Goal: Information Seeking & Learning: Learn about a topic

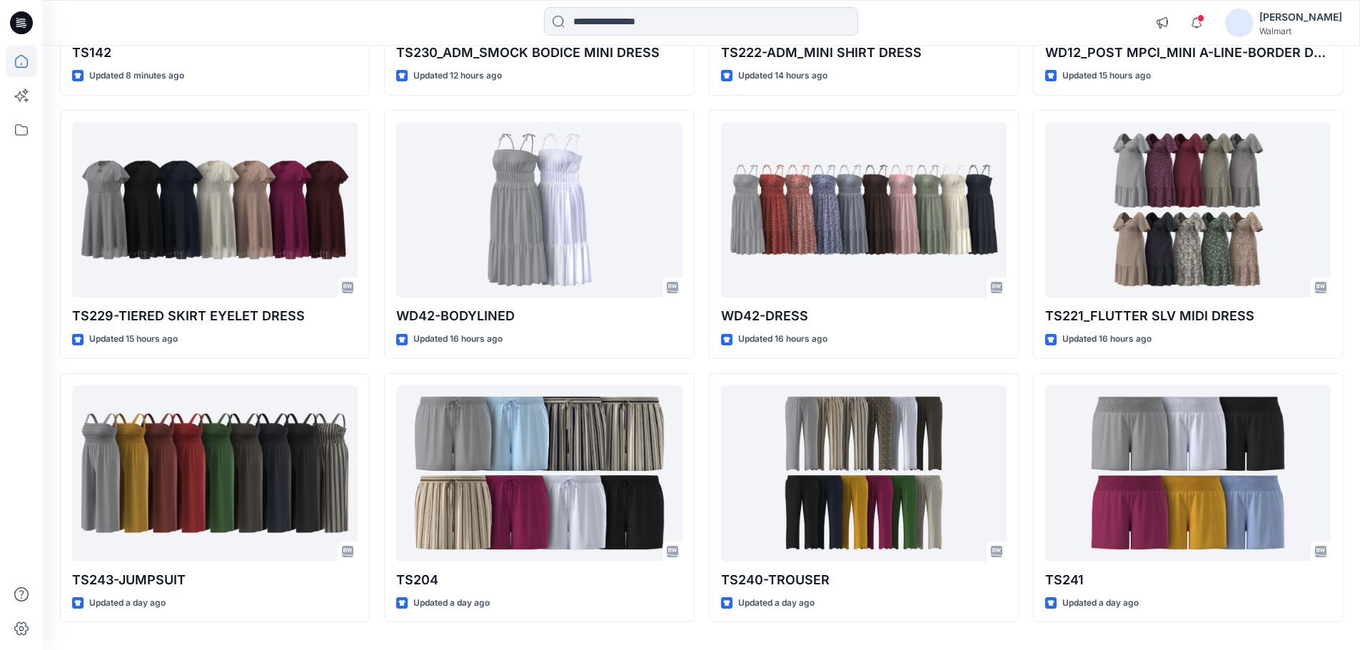
scroll to position [395, 0]
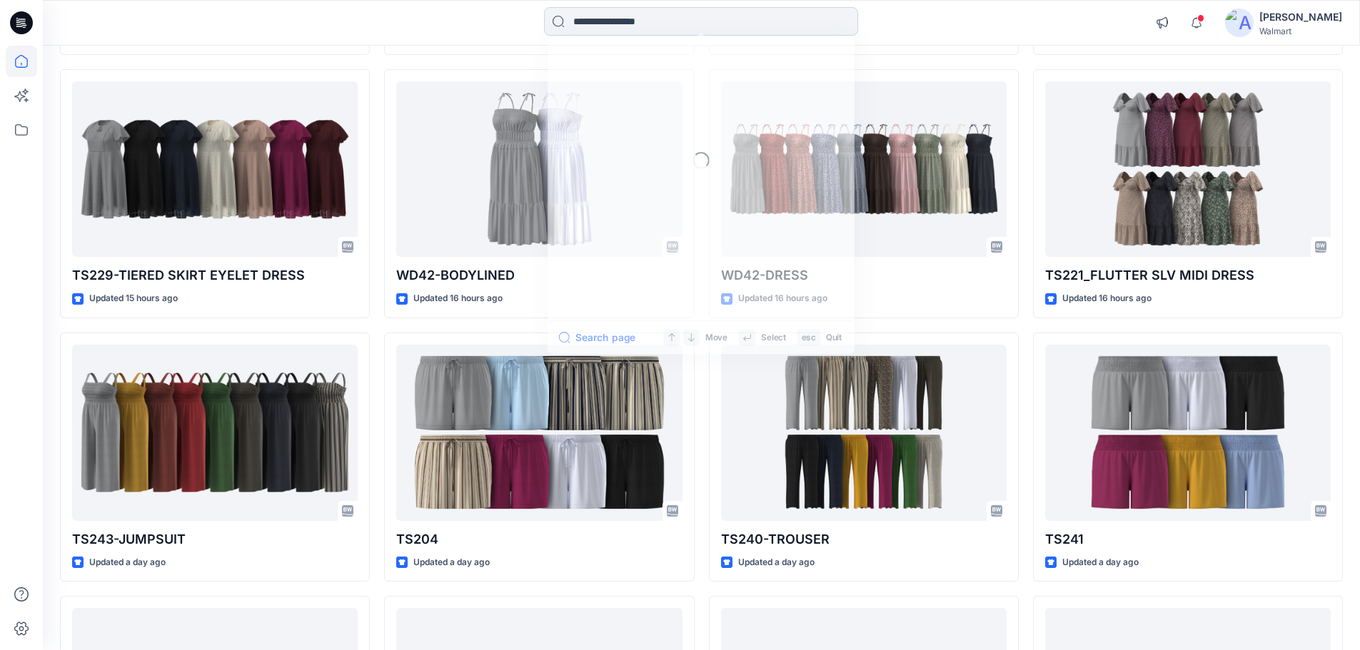
click at [641, 26] on input at bounding box center [701, 21] width 314 height 29
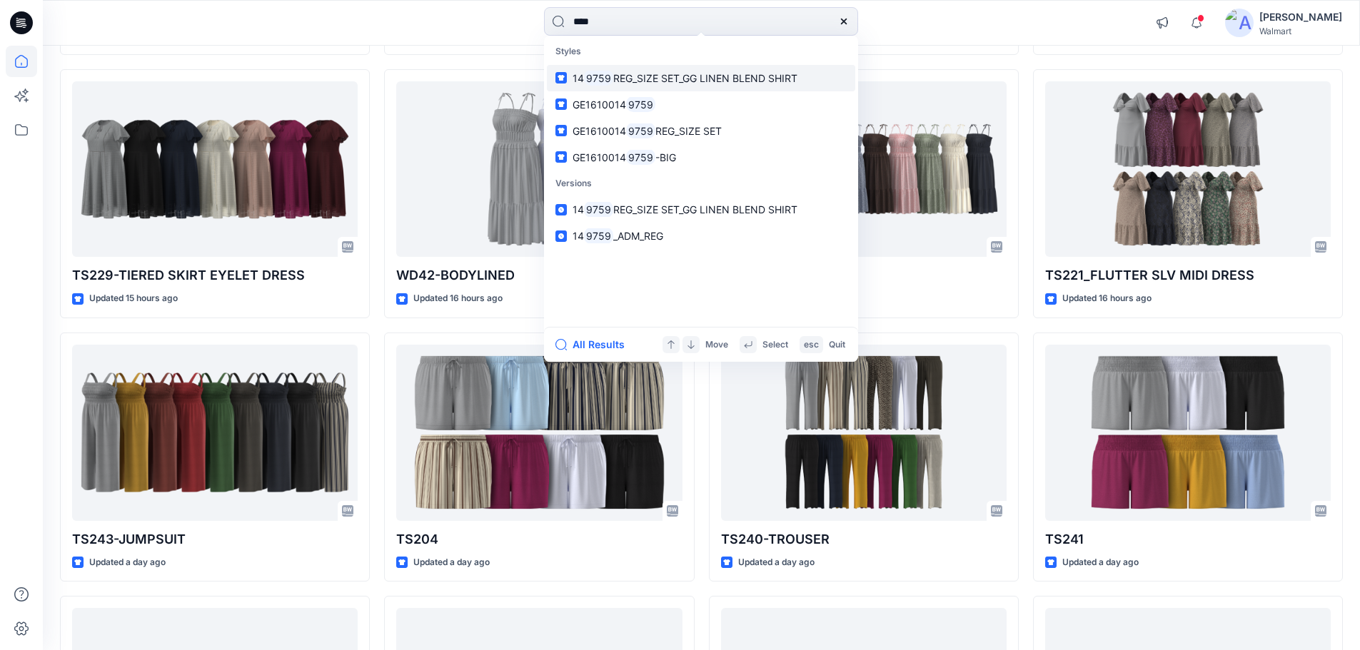
type input "****"
click at [618, 74] on span "REG_SIZE SET_GG LINEN BLEND SHIRT" at bounding box center [705, 78] width 184 height 12
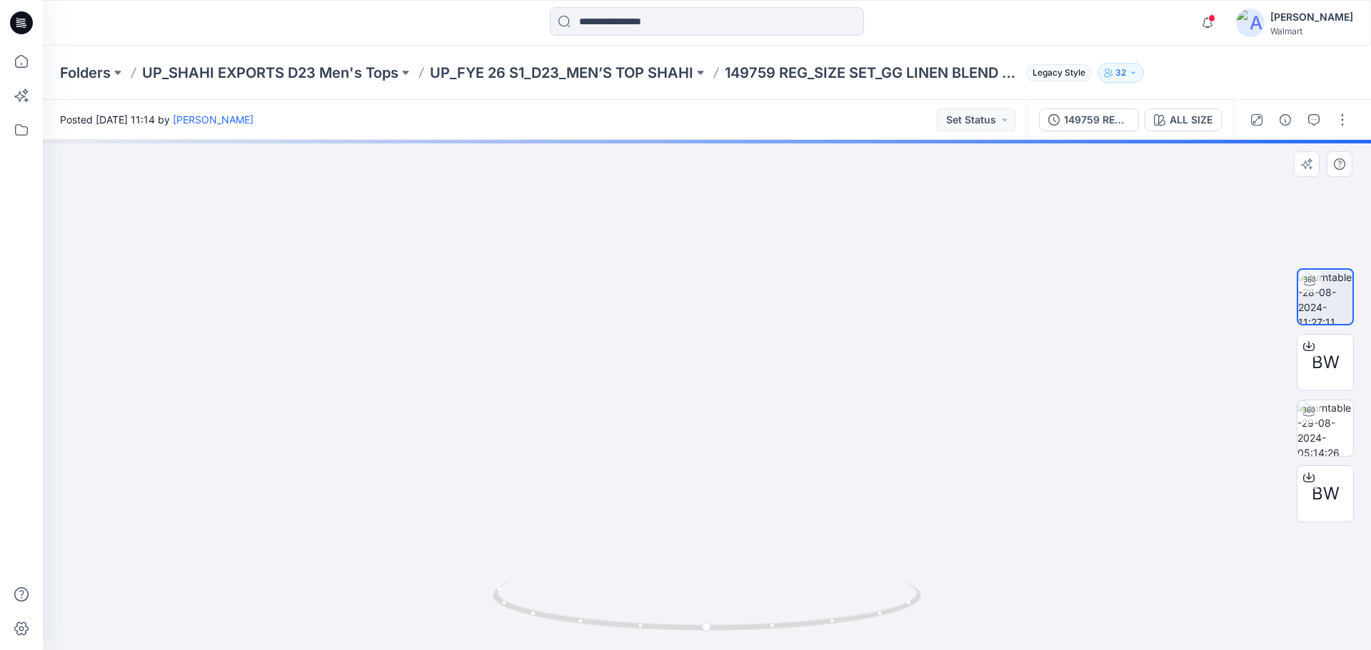
drag, startPoint x: 583, startPoint y: 428, endPoint x: 460, endPoint y: 423, distance: 122.9
click at [460, 423] on img at bounding box center [707, 229] width 1158 height 844
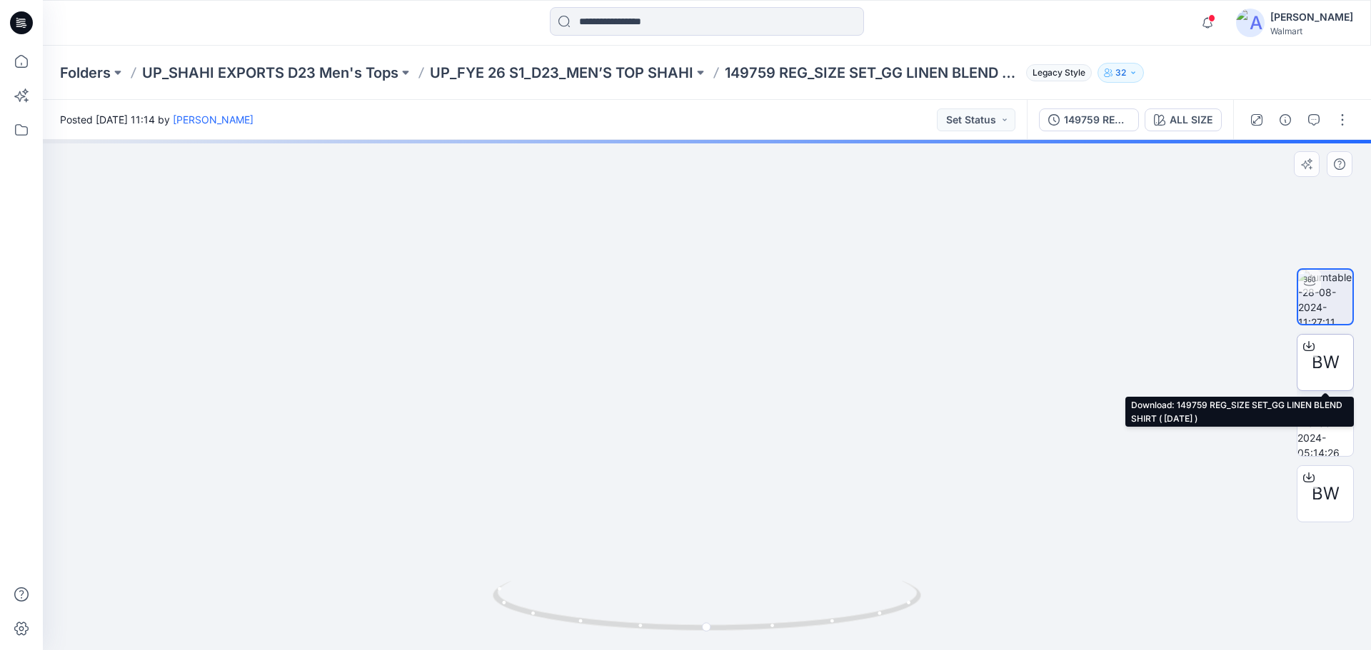
click at [1327, 374] on span "BW" at bounding box center [1325, 363] width 28 height 26
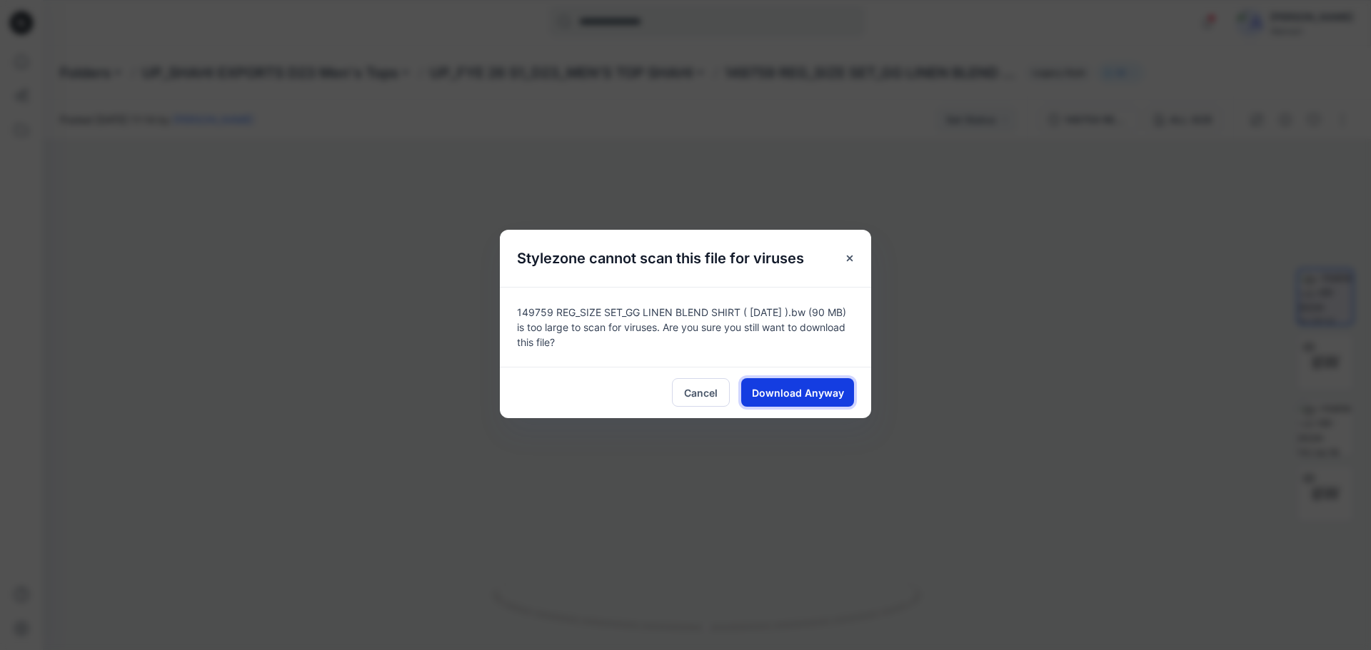
click at [780, 394] on span "Download Anyway" at bounding box center [798, 393] width 92 height 15
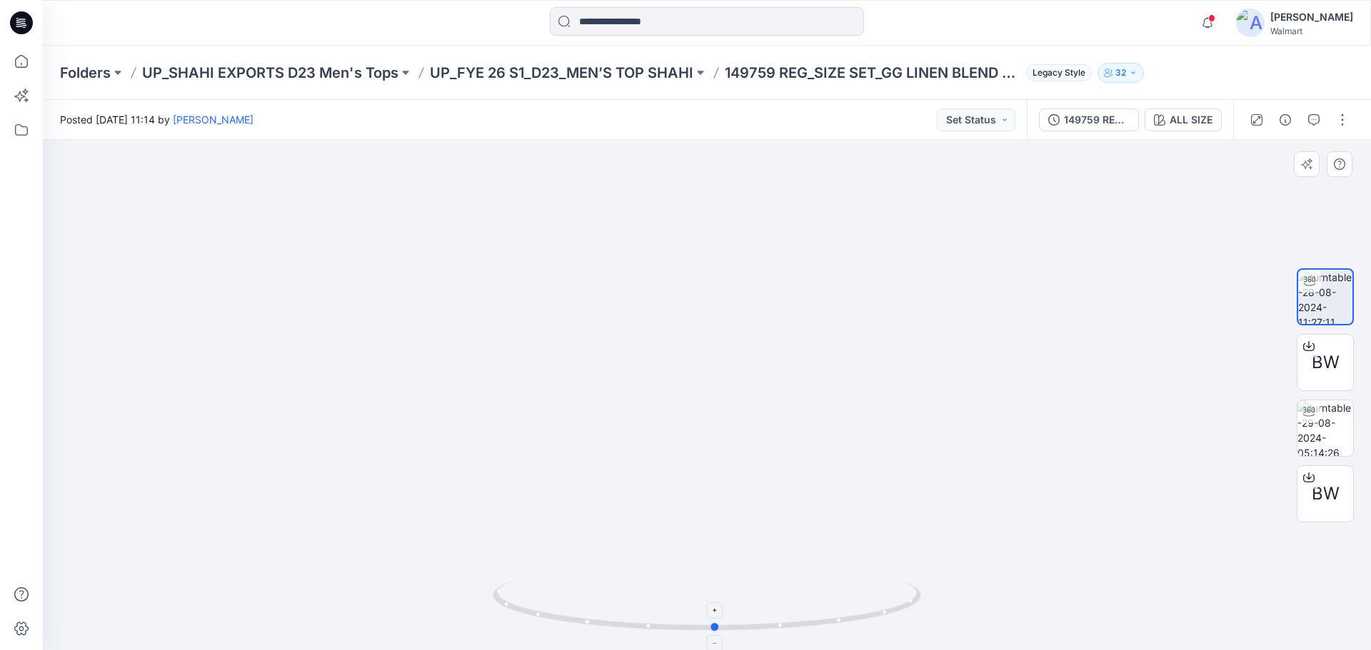
drag, startPoint x: 785, startPoint y: 629, endPoint x: 793, endPoint y: 614, distance: 17.3
click at [793, 614] on icon at bounding box center [709, 608] width 432 height 54
click at [1326, 486] on span "BW" at bounding box center [1325, 494] width 28 height 26
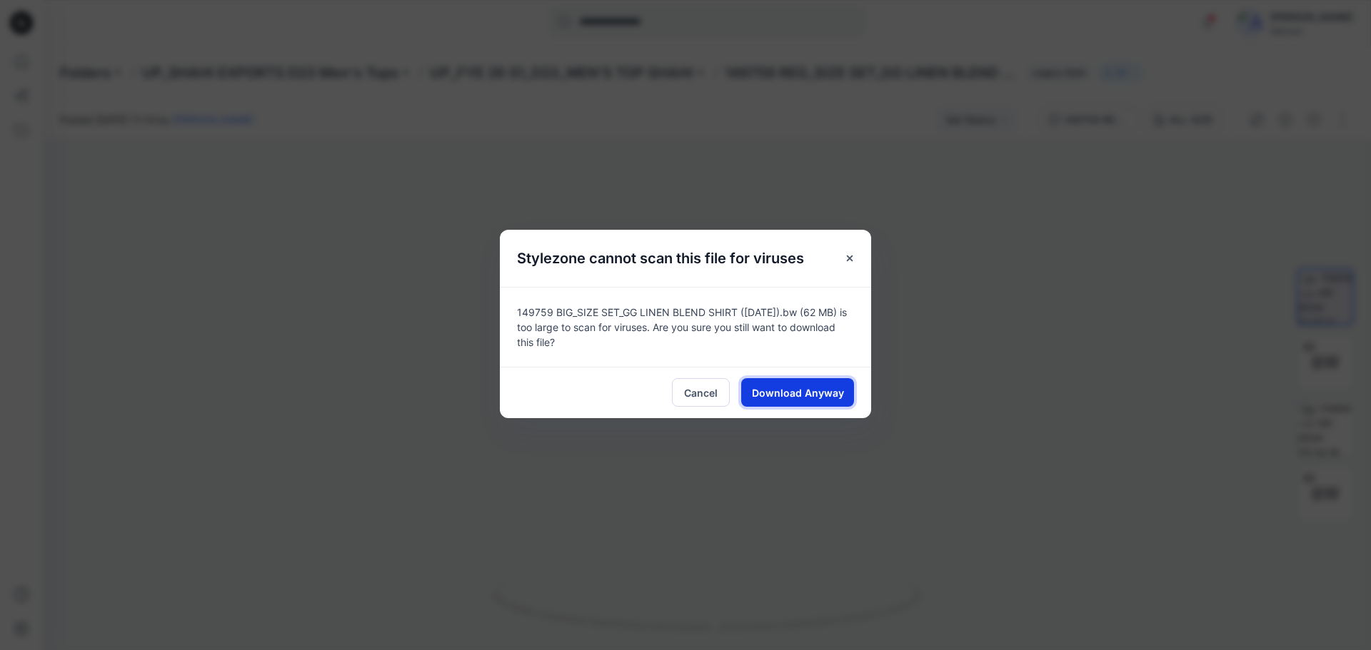
click at [813, 396] on span "Download Anyway" at bounding box center [798, 393] width 92 height 15
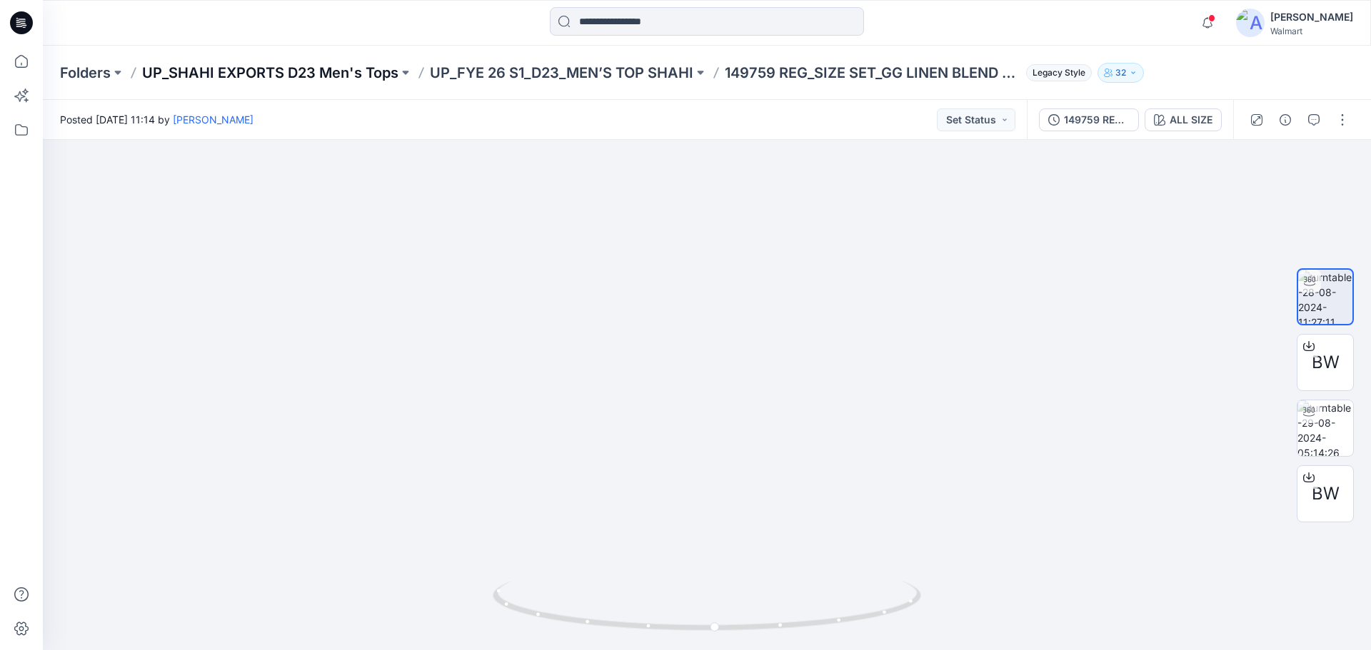
click at [231, 66] on p "UP_SHAHI EXPORTS D23 Men's Tops" at bounding box center [270, 73] width 256 height 20
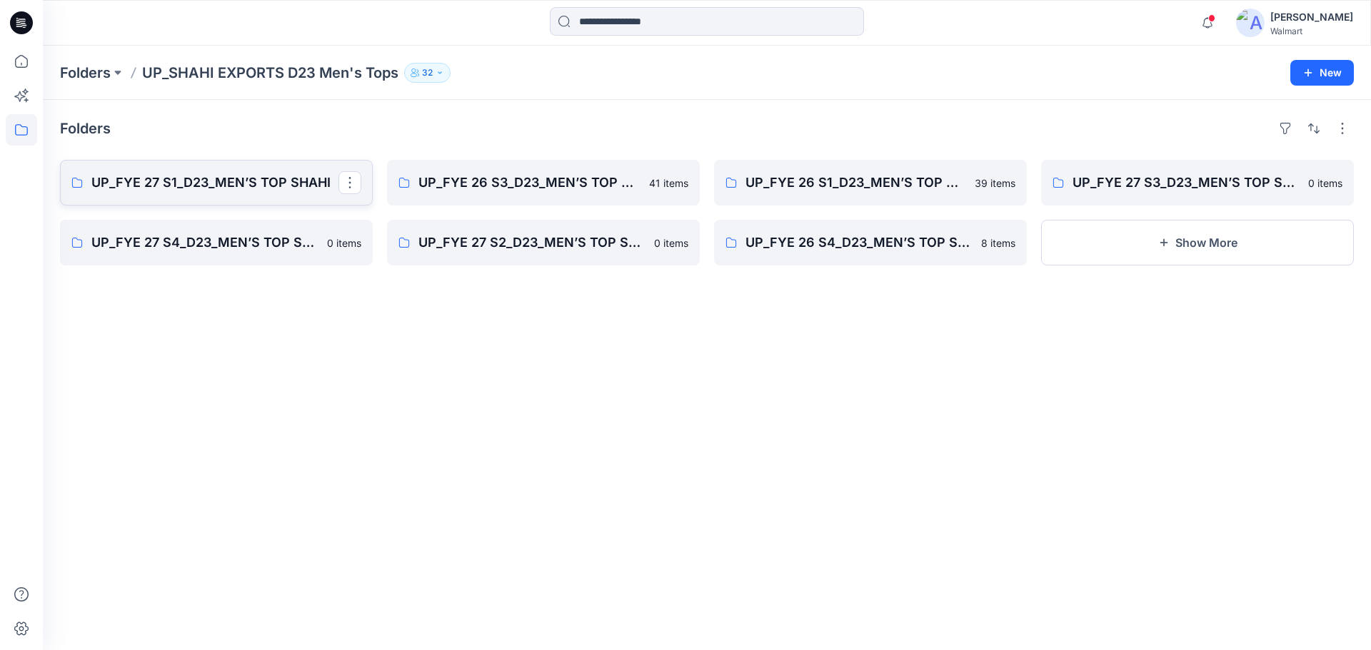
click at [183, 195] on link "UP_FYE 27 S1_D23_MEN’S TOP SHAHI" at bounding box center [216, 183] width 313 height 46
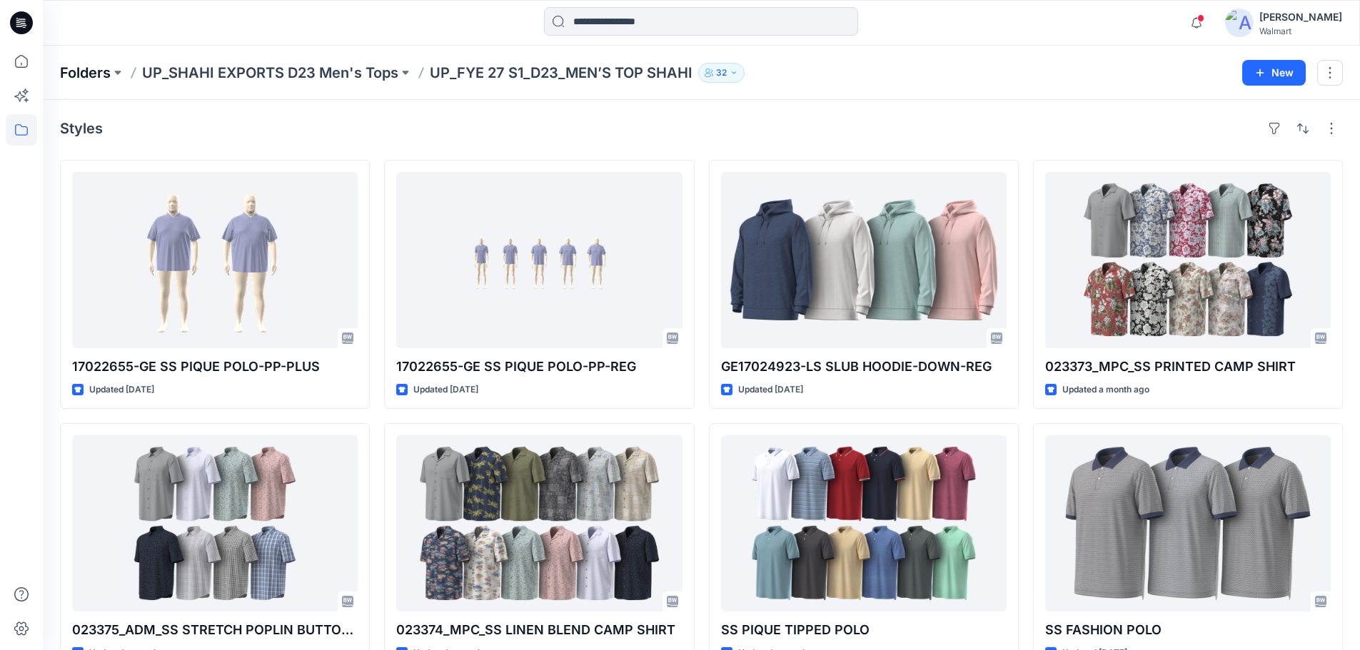
click at [89, 73] on p "Folders" at bounding box center [85, 73] width 51 height 20
click at [178, 81] on p "UP_SHAHI EXPORTS D23 Men's Tops" at bounding box center [270, 73] width 256 height 20
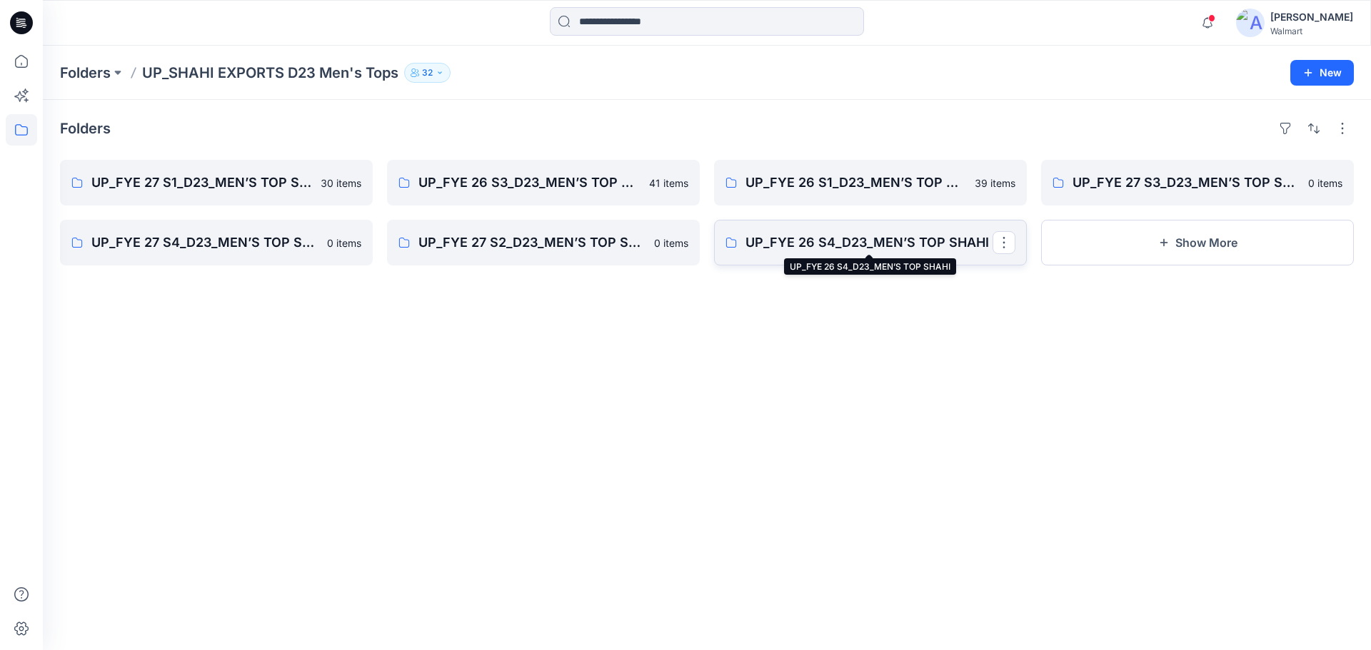
click at [847, 246] on p "UP_FYE 26 S4_D23_MEN’S TOP SHAHI" at bounding box center [868, 243] width 247 height 20
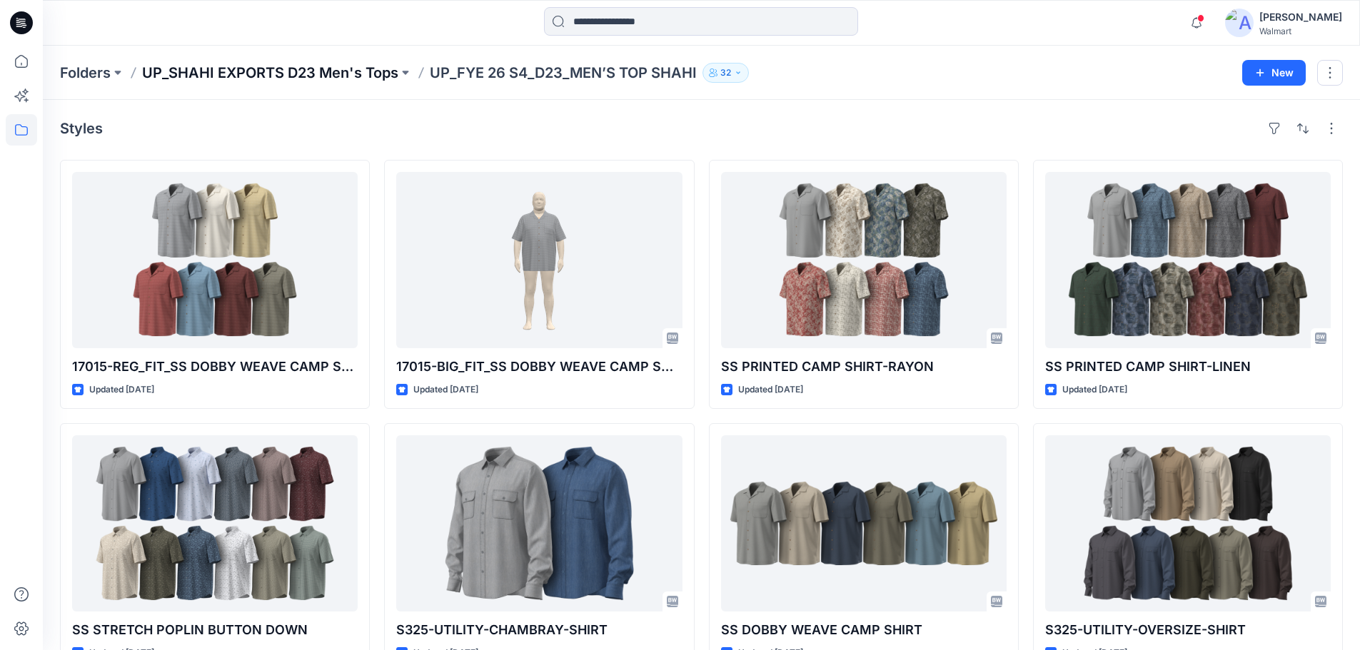
click at [224, 72] on p "UP_SHAHI EXPORTS D23 Men's Tops" at bounding box center [270, 73] width 256 height 20
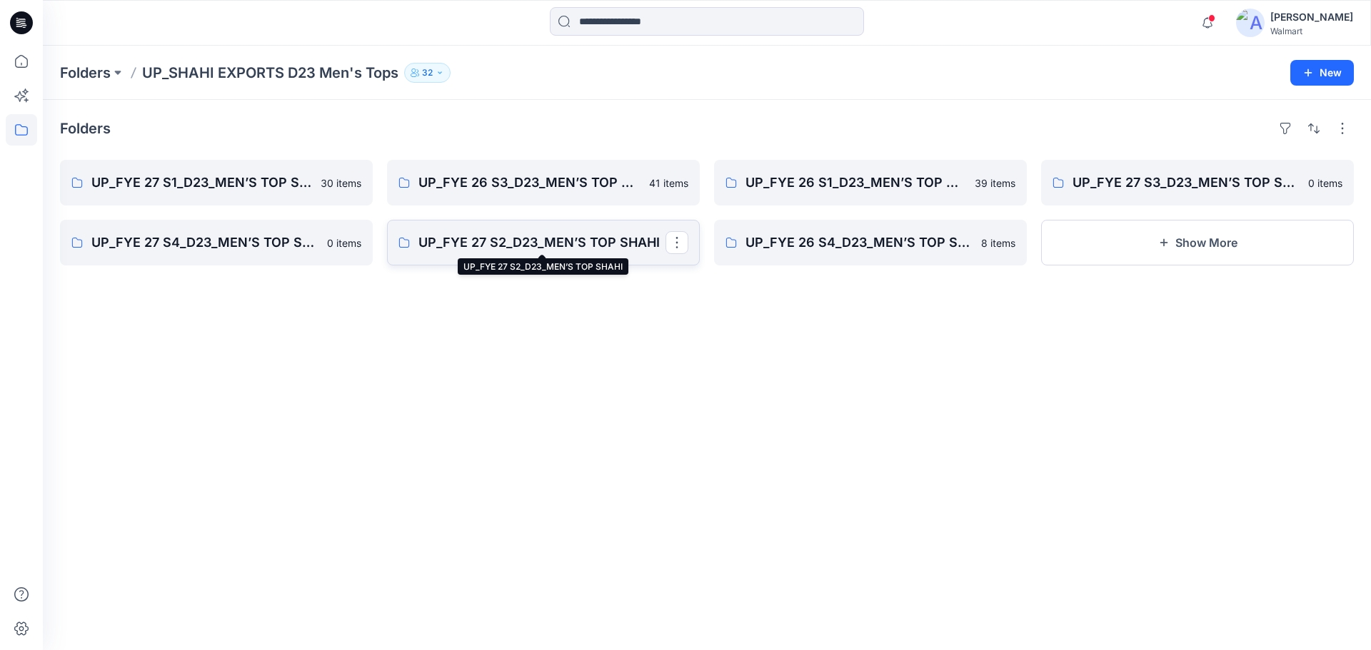
click at [578, 240] on p "UP_FYE 27 S2_D23_MEN’S TOP SHAHI" at bounding box center [541, 243] width 247 height 20
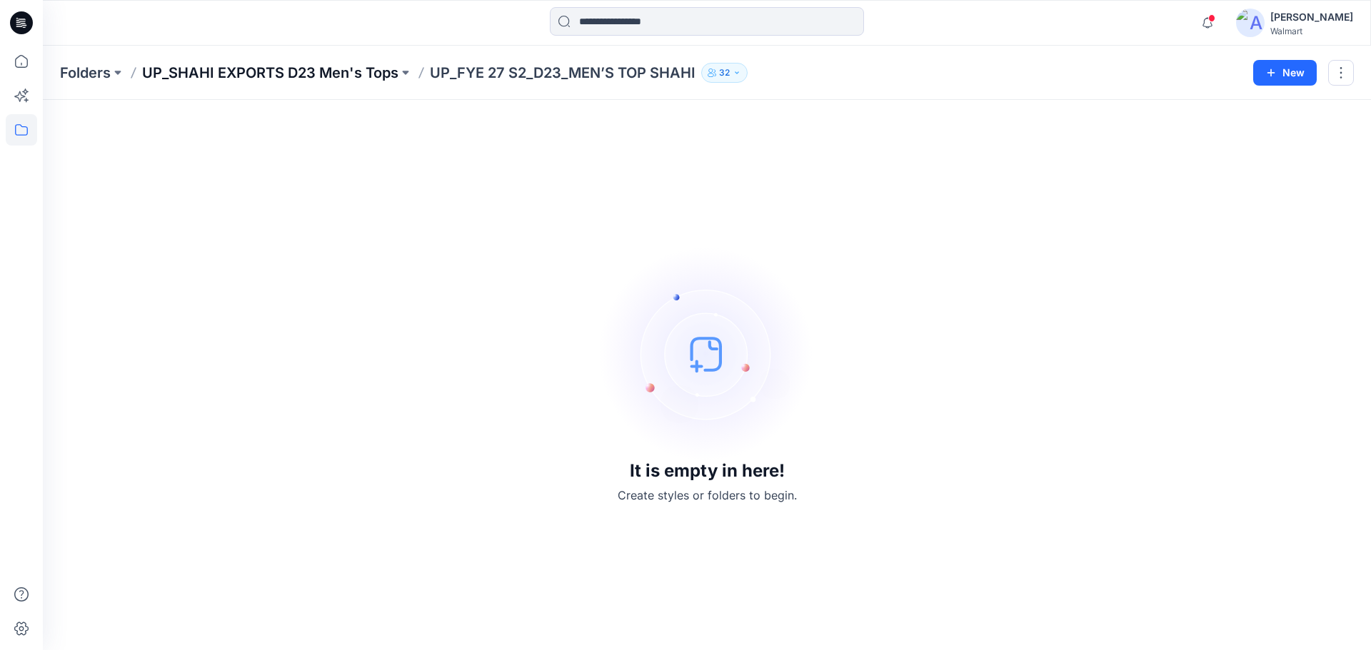
click at [281, 72] on p "UP_SHAHI EXPORTS D23 Men's Tops" at bounding box center [270, 73] width 256 height 20
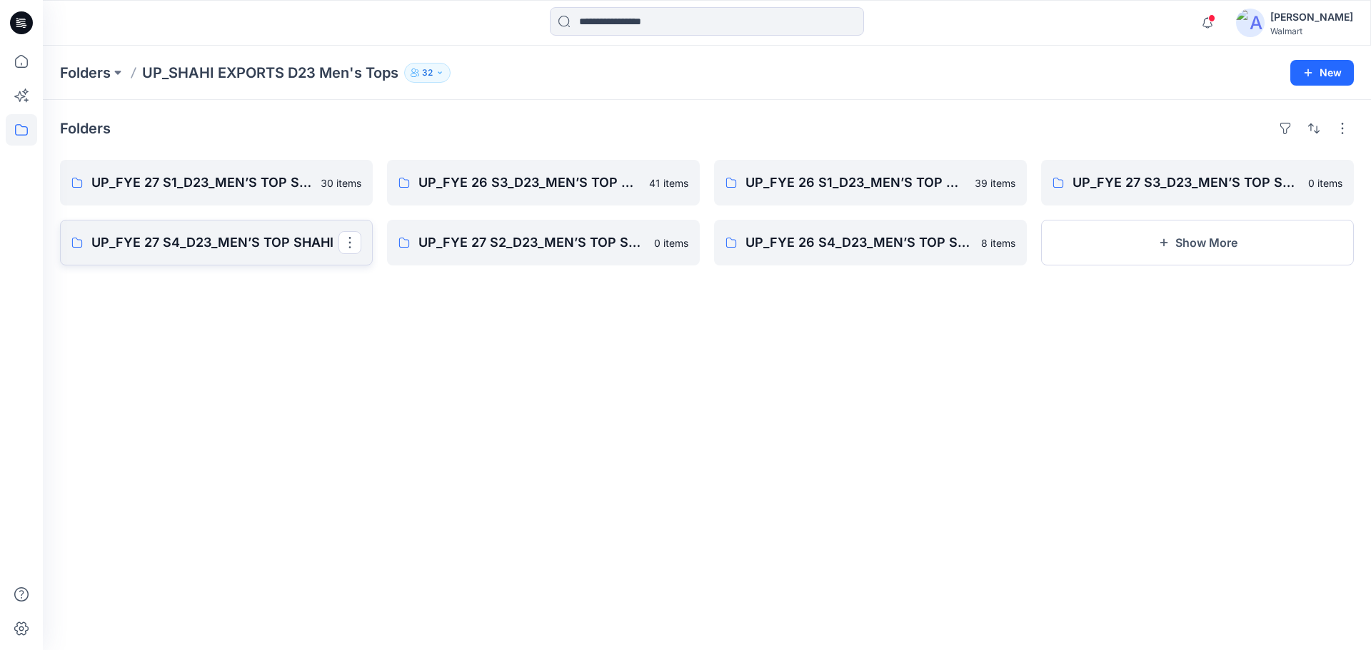
click at [239, 243] on p "UP_FYE 27 S4_D23_MEN’S TOP SHAHI" at bounding box center [214, 243] width 247 height 20
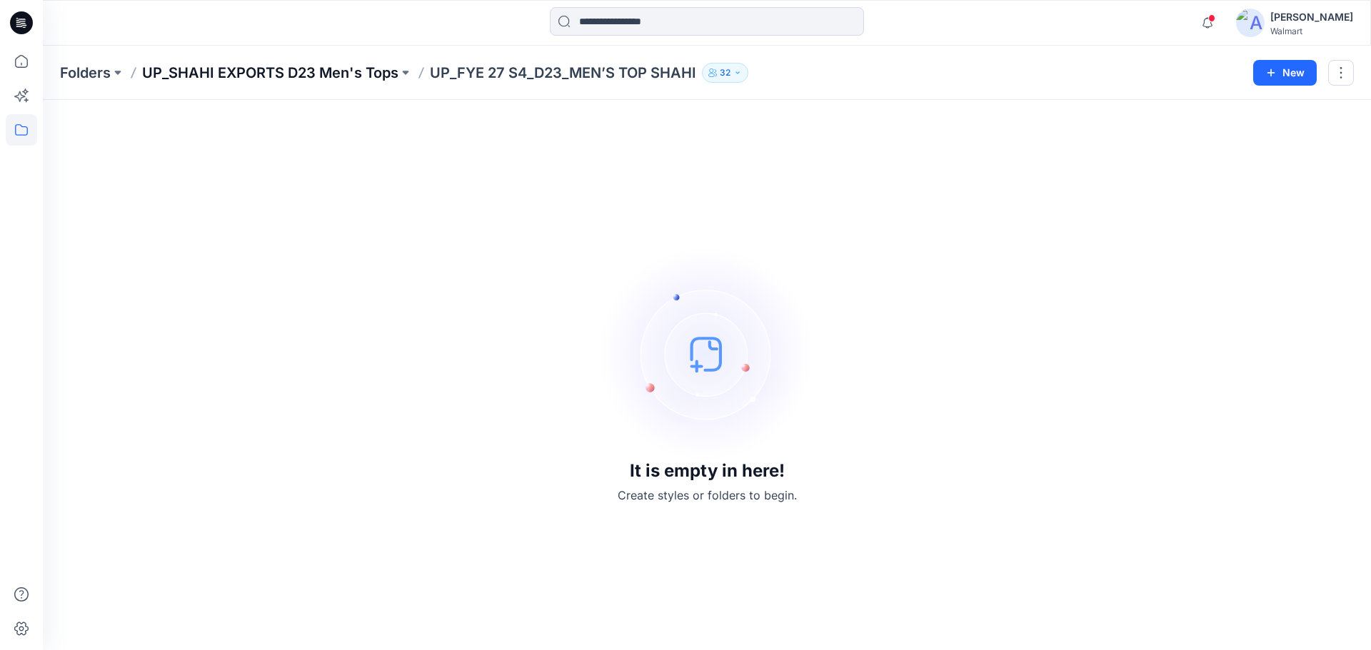
click at [251, 70] on p "UP_SHAHI EXPORTS D23 Men's Tops" at bounding box center [270, 73] width 256 height 20
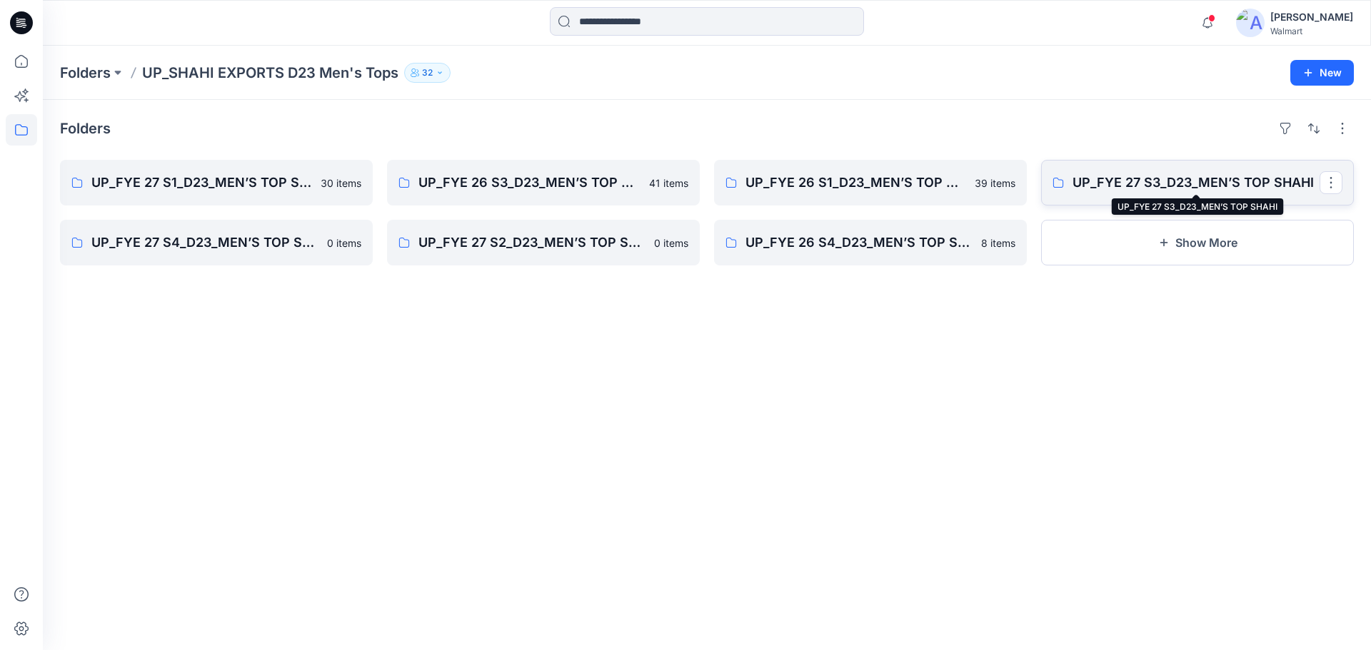
click at [1181, 181] on p "UP_FYE 27 S3_D23_MEN’S TOP SHAHI" at bounding box center [1195, 183] width 247 height 20
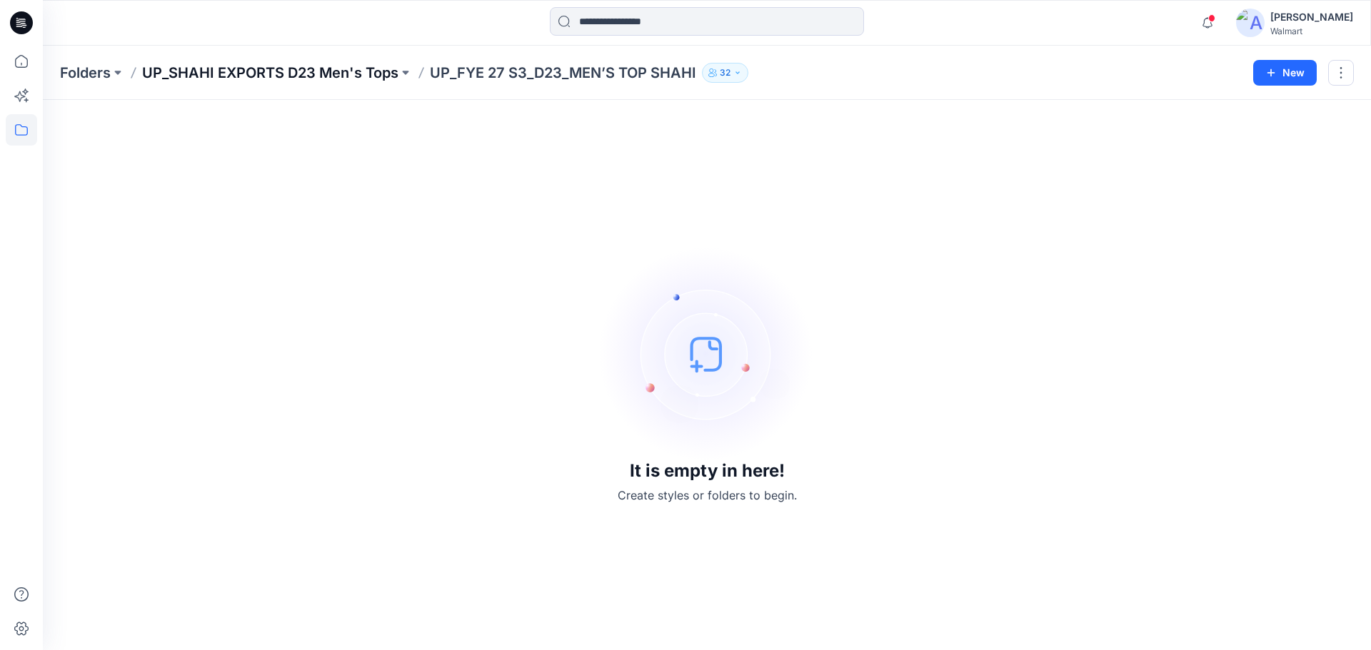
click at [301, 65] on p "UP_SHAHI EXPORTS D23 Men's Tops" at bounding box center [270, 73] width 256 height 20
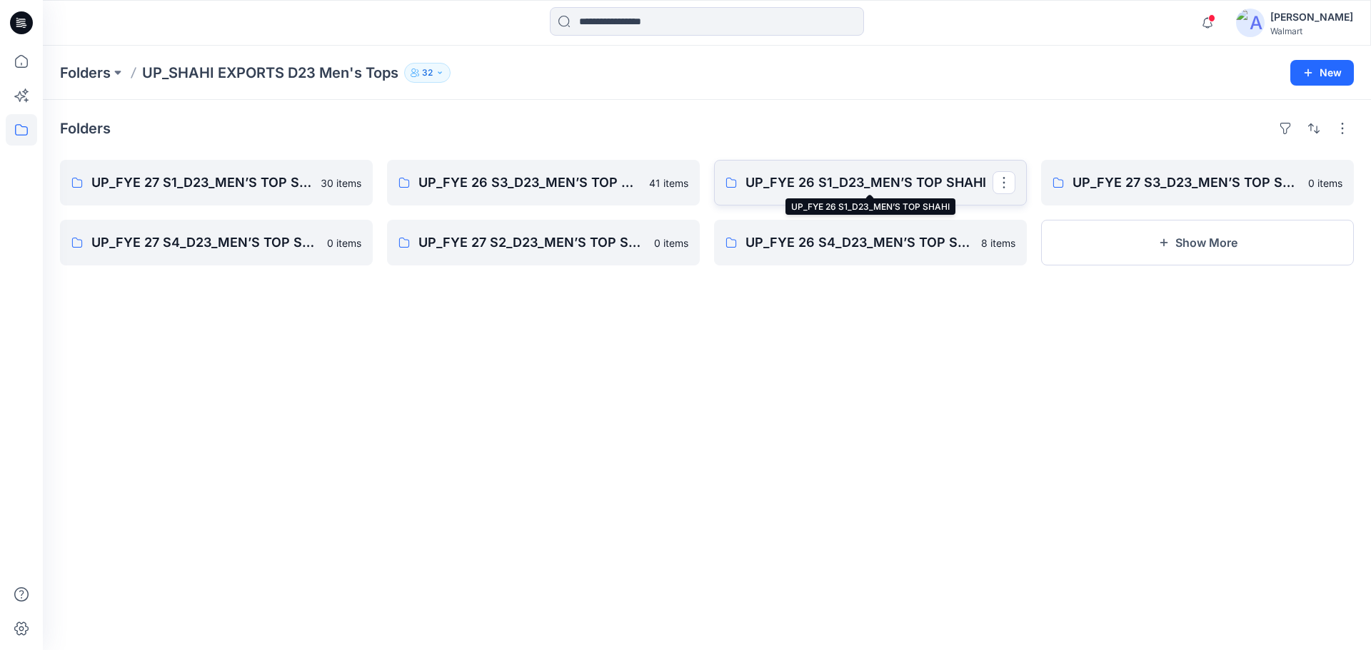
click at [810, 184] on p "UP_FYE 26 S1_D23_MEN’S TOP SHAHI" at bounding box center [868, 183] width 247 height 20
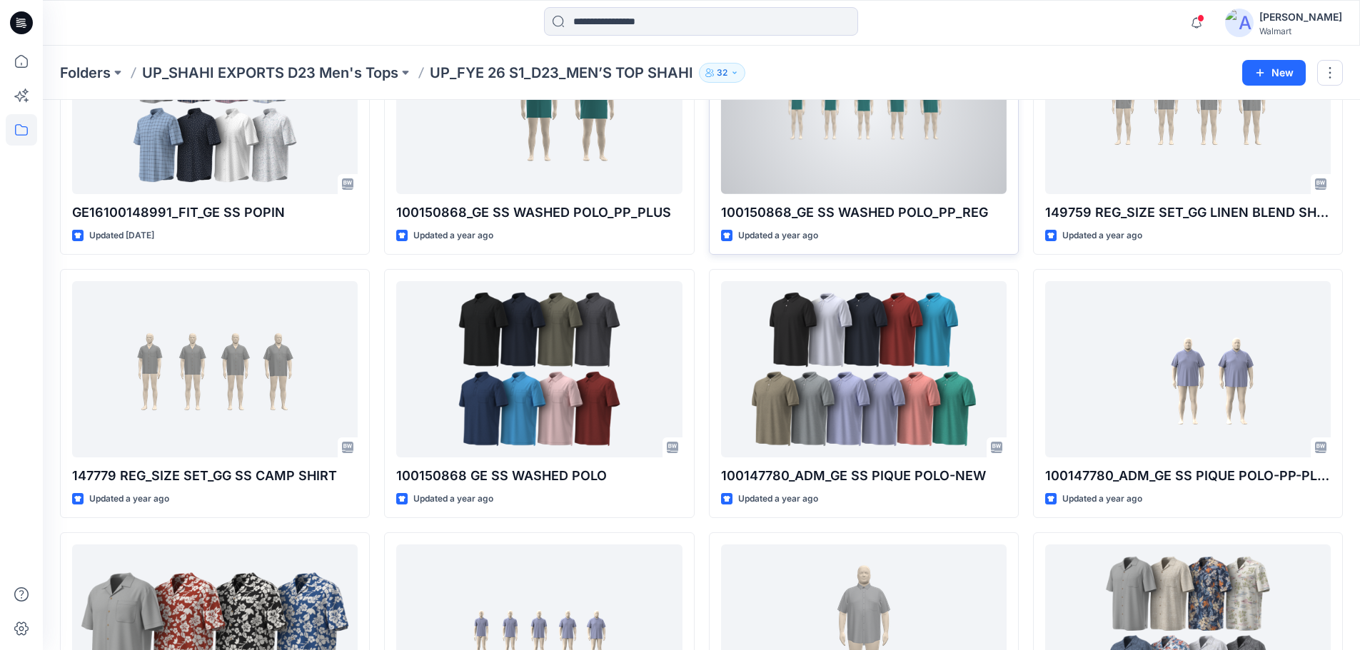
scroll to position [71, 0]
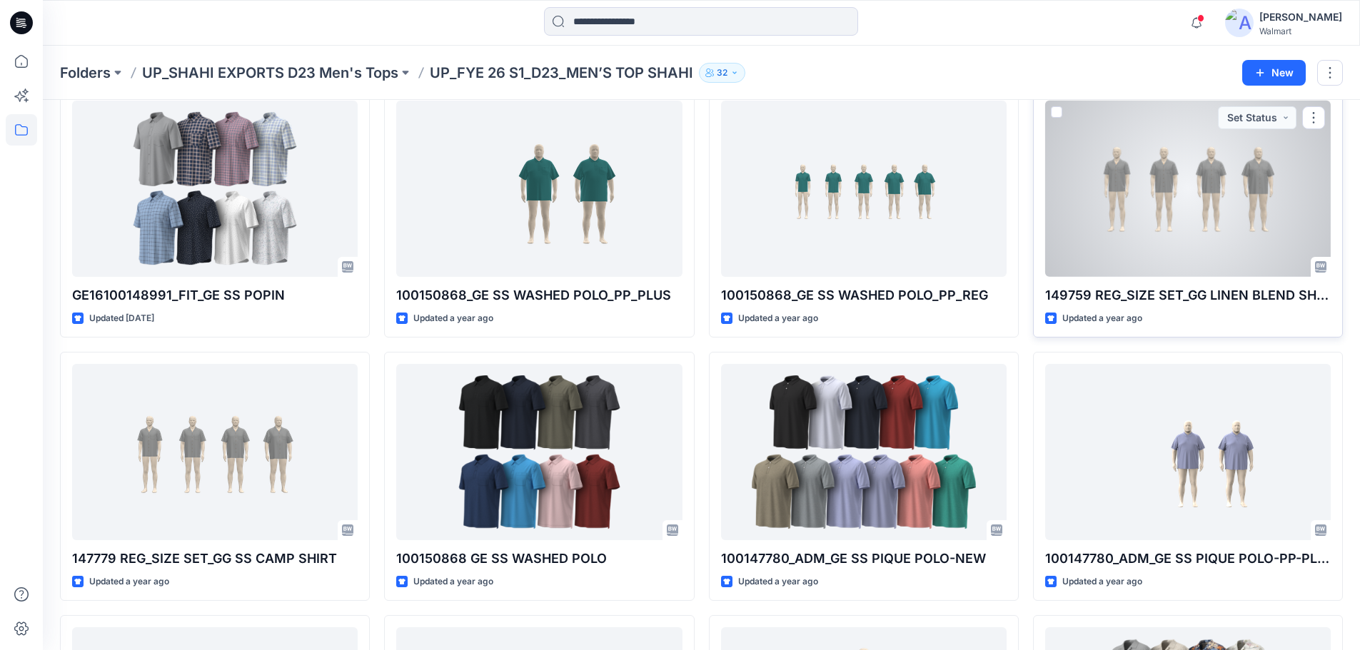
click at [1173, 230] on div at bounding box center [1188, 189] width 286 height 176
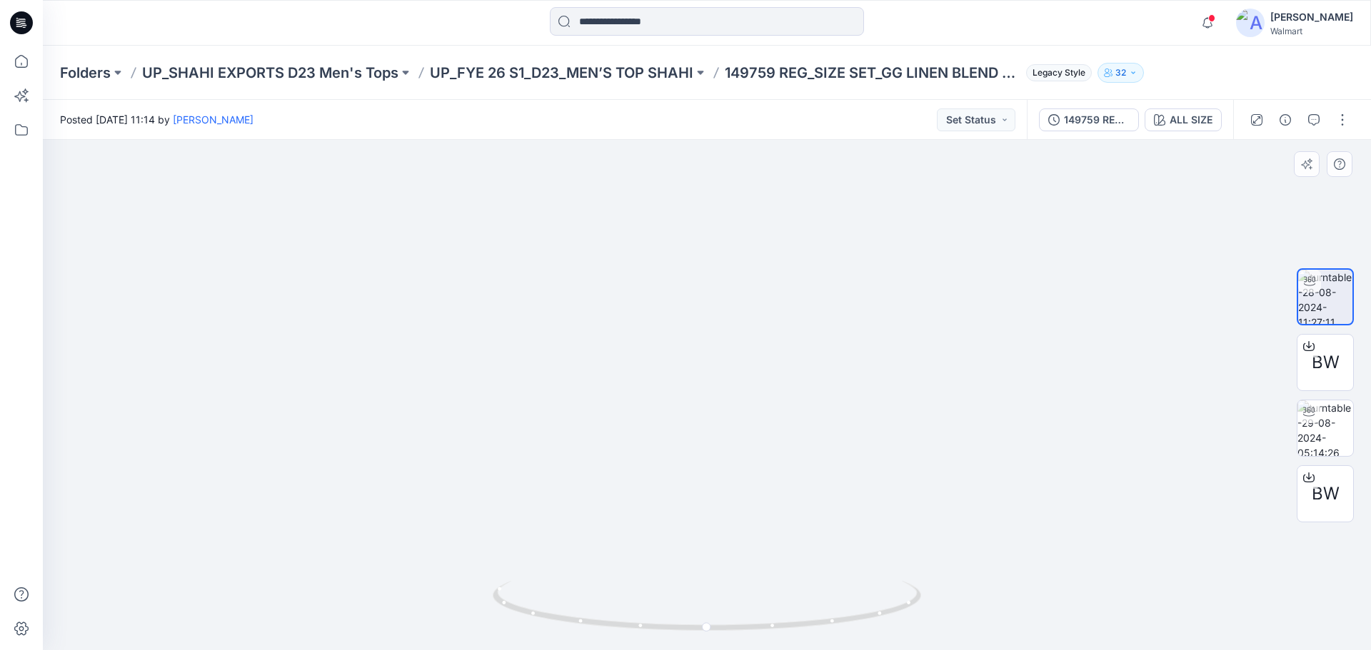
drag, startPoint x: 545, startPoint y: 376, endPoint x: 535, endPoint y: 423, distance: 48.2
click at [535, 423] on img at bounding box center [707, 229] width 1302 height 844
drag, startPoint x: 739, startPoint y: 633, endPoint x: 931, endPoint y: 607, distance: 193.8
click at [931, 607] on div at bounding box center [707, 395] width 1328 height 510
drag, startPoint x: 705, startPoint y: 634, endPoint x: 895, endPoint y: 619, distance: 191.2
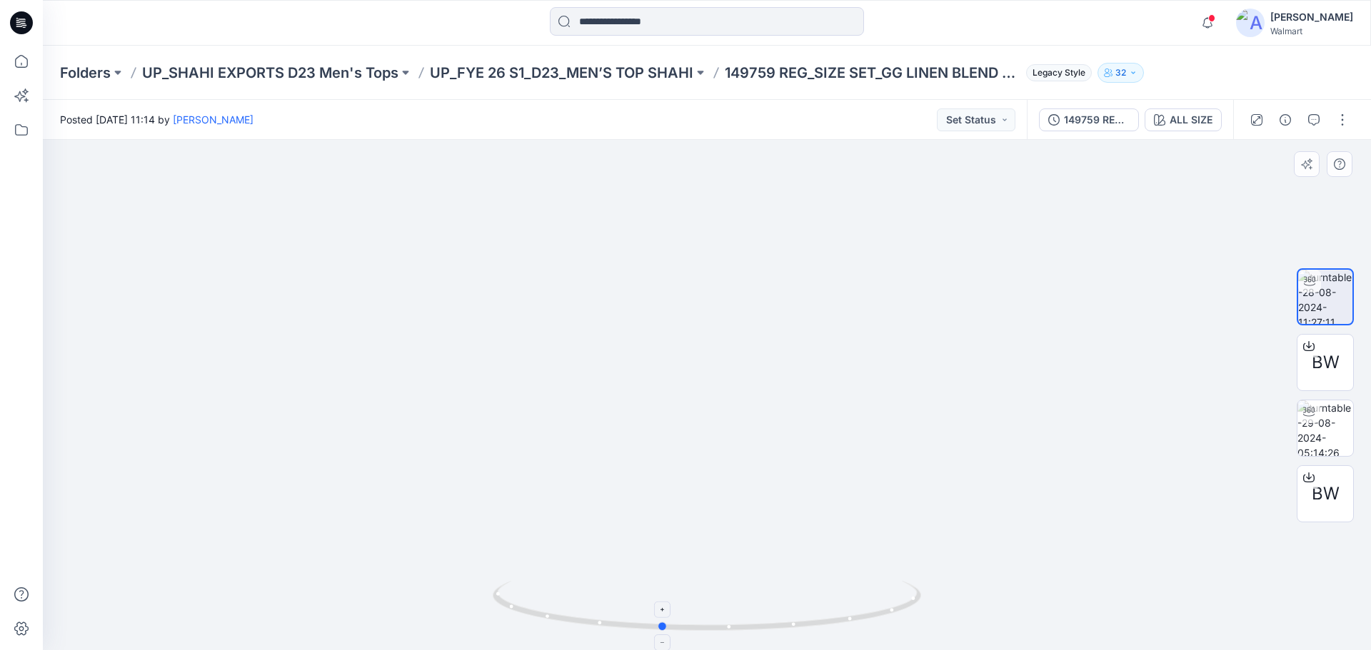
click at [895, 619] on icon at bounding box center [709, 608] width 432 height 54
drag, startPoint x: 633, startPoint y: 635, endPoint x: 684, endPoint y: 643, distance: 51.4
click at [684, 643] on img at bounding box center [707, 615] width 428 height 69
click at [160, 248] on img at bounding box center [707, 209] width 1392 height 882
click at [870, 376] on img at bounding box center [707, 209] width 1392 height 882
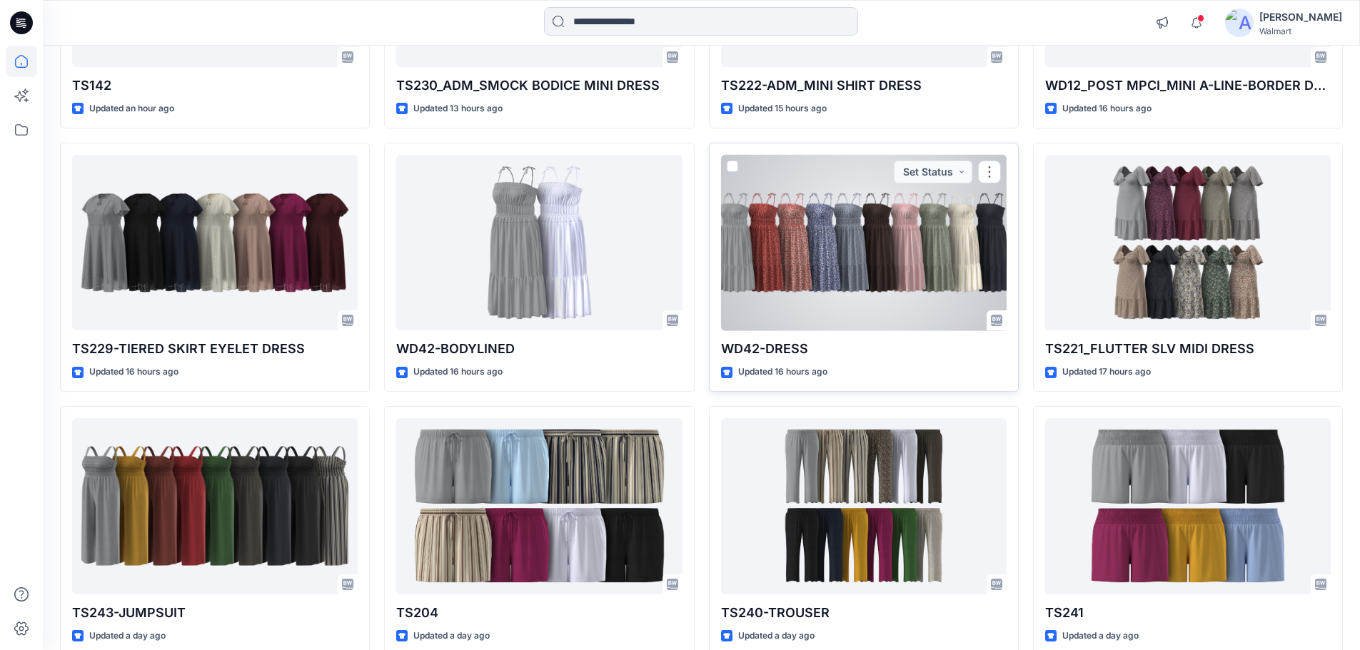
scroll to position [252, 0]
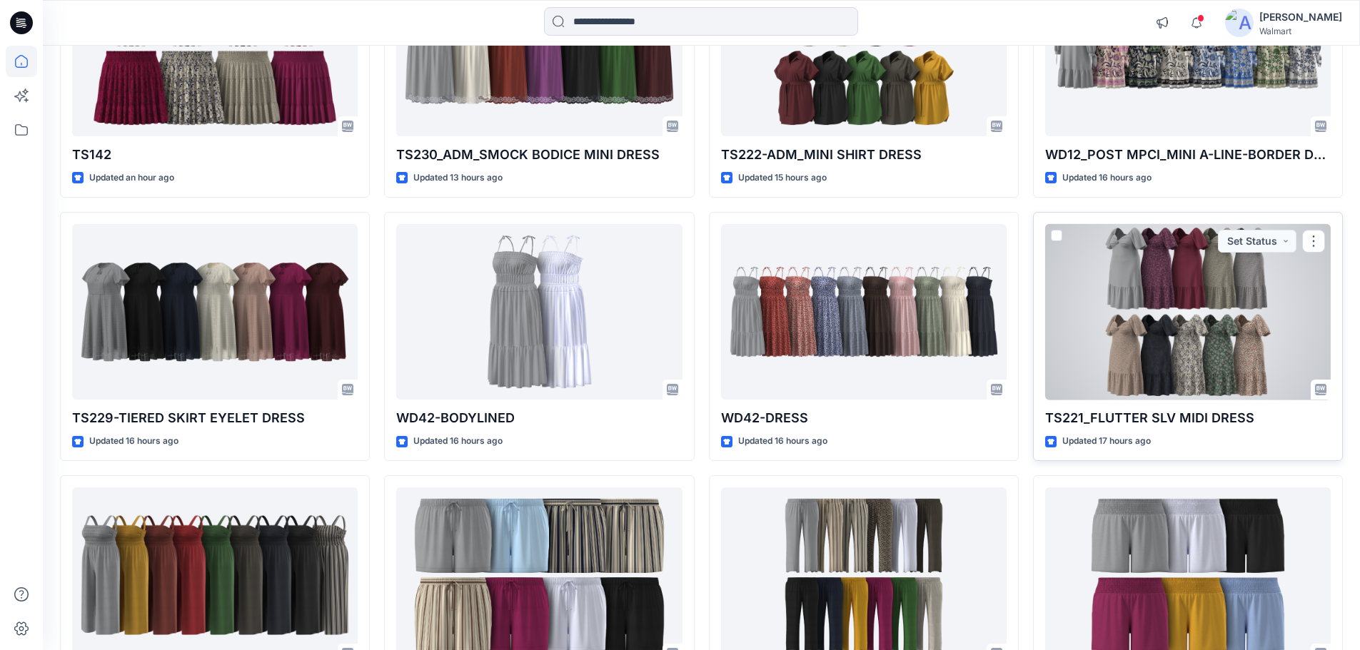
click at [1159, 264] on div at bounding box center [1188, 312] width 286 height 176
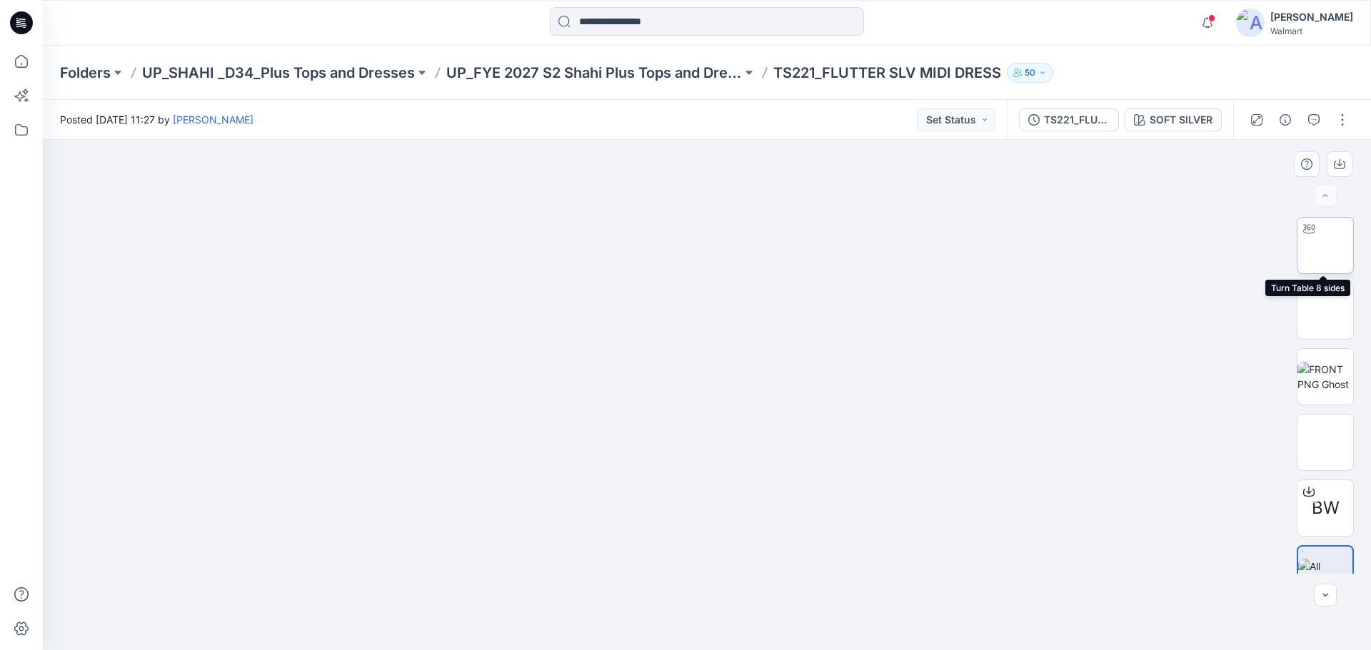
click at [1325, 246] on img at bounding box center [1325, 246] width 0 height 0
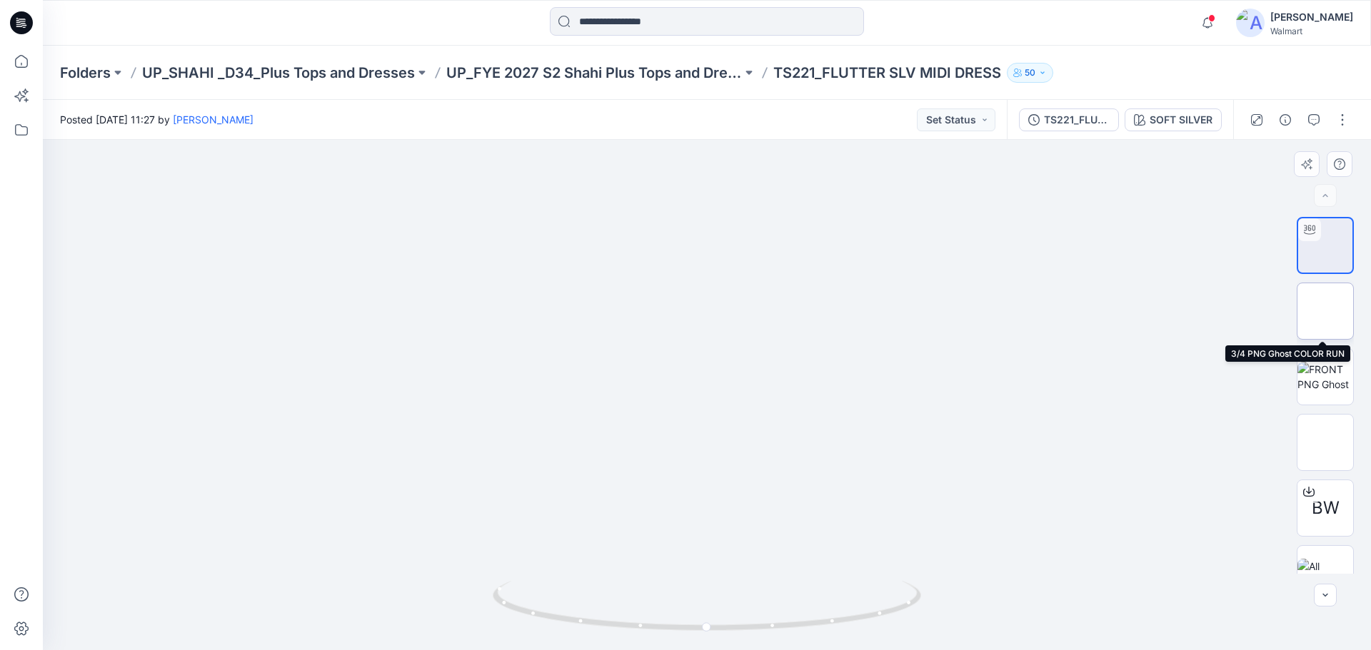
drag, startPoint x: 1329, startPoint y: 325, endPoint x: 1321, endPoint y: 328, distance: 9.0
click at [1329, 324] on img at bounding box center [1325, 311] width 56 height 56
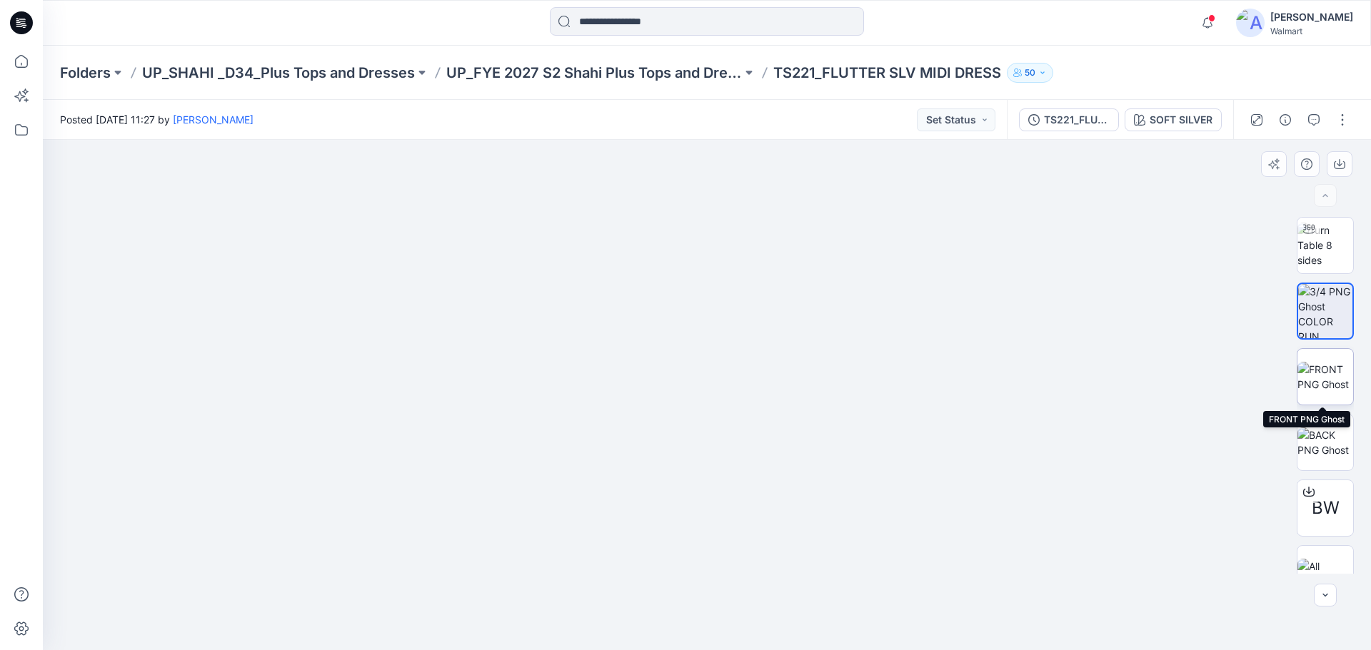
click at [1319, 373] on img at bounding box center [1325, 377] width 56 height 30
drag, startPoint x: 712, startPoint y: 253, endPoint x: 710, endPoint y: 488, distance: 234.9
click at [710, 488] on img at bounding box center [706, 395] width 341 height 510
click at [697, 369] on img at bounding box center [706, 395] width 341 height 510
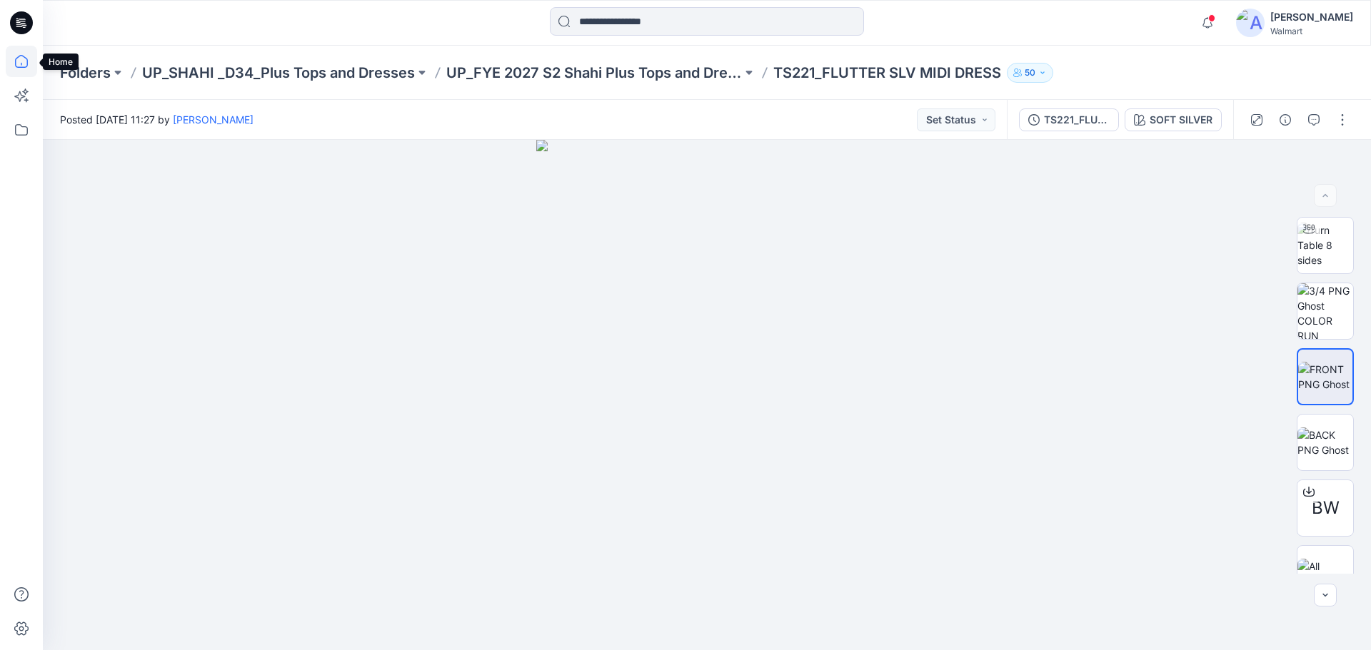
click at [23, 54] on icon at bounding box center [21, 61] width 31 height 31
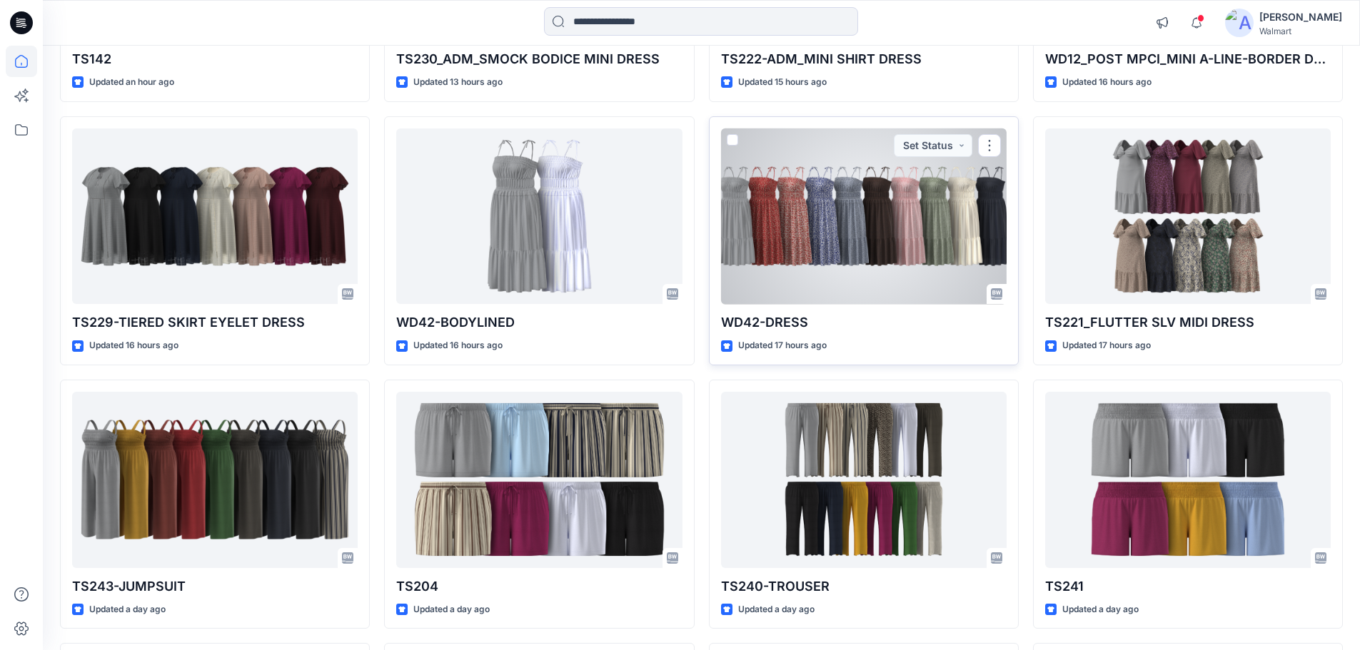
scroll to position [71, 0]
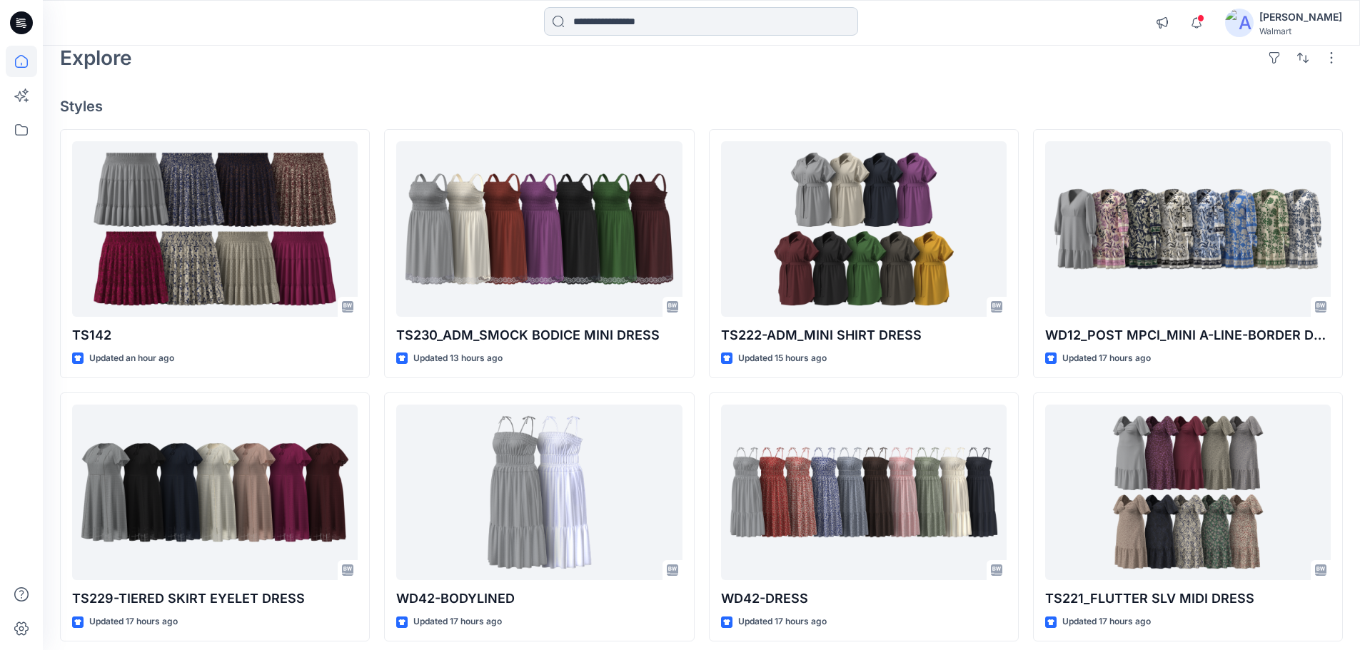
click at [667, 28] on input at bounding box center [701, 21] width 314 height 29
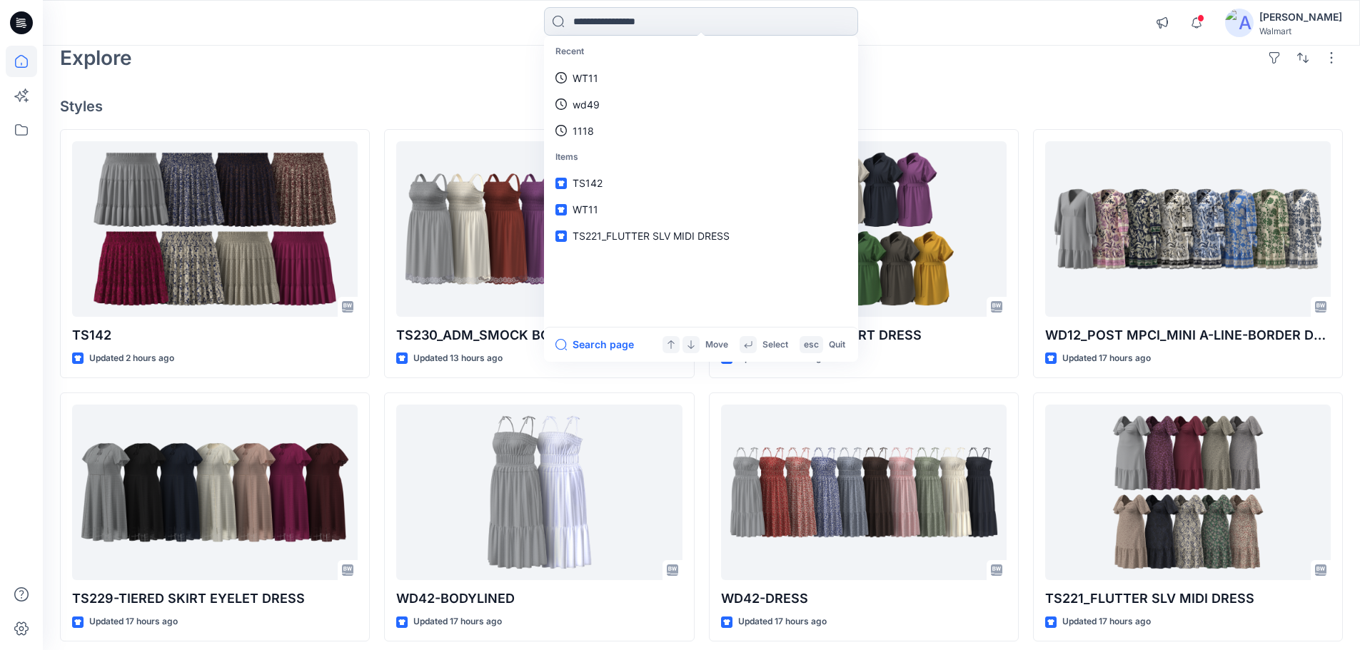
type input "*"
type input "****"
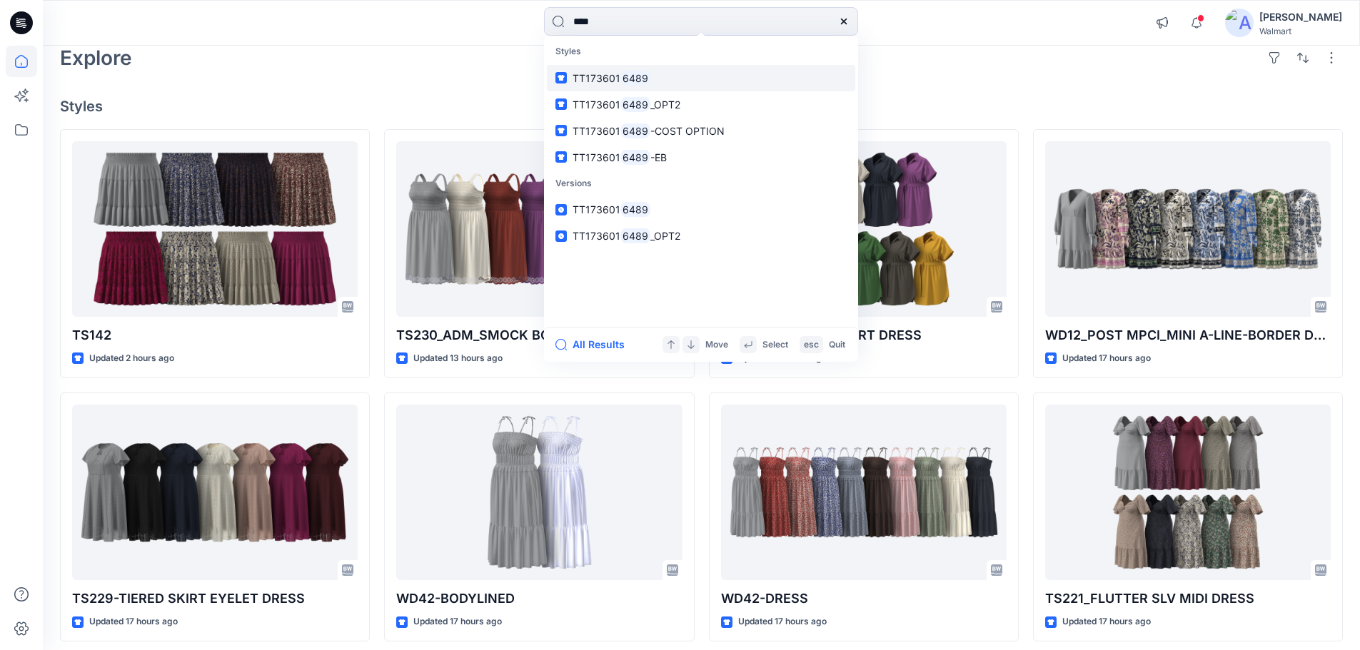
click at [627, 77] on mark "6489" at bounding box center [635, 78] width 30 height 16
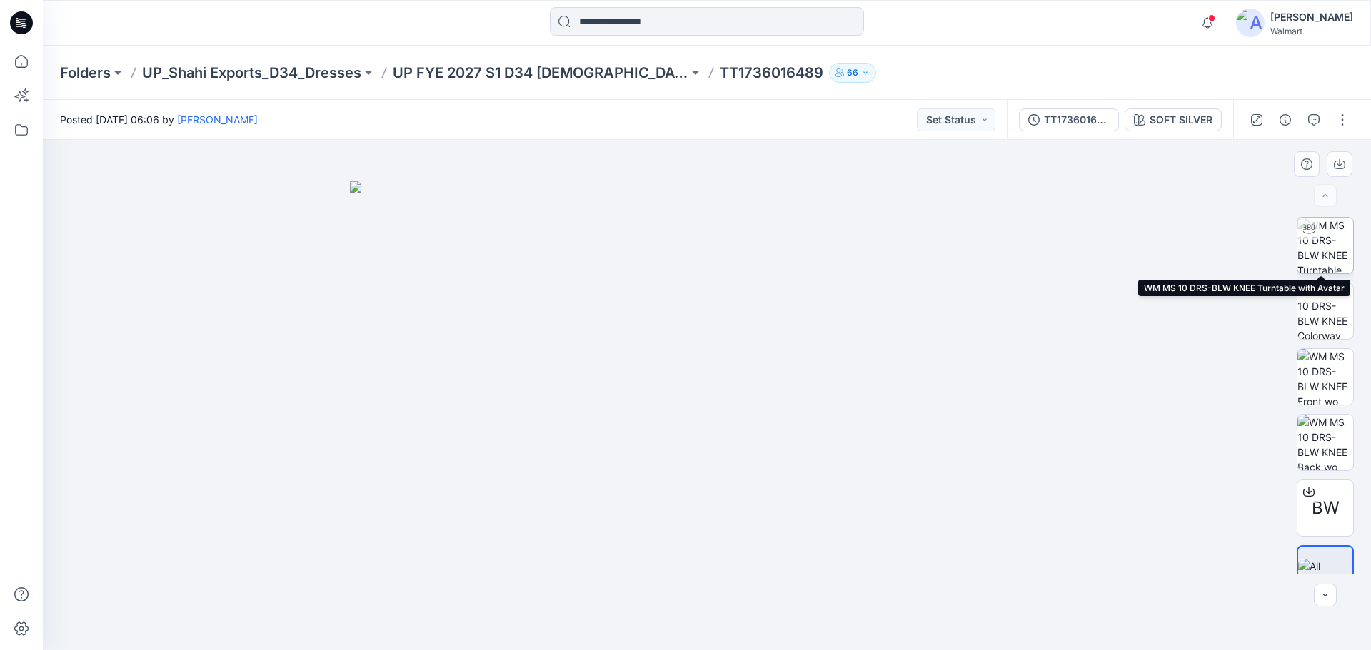
click at [1320, 256] on img at bounding box center [1325, 246] width 56 height 56
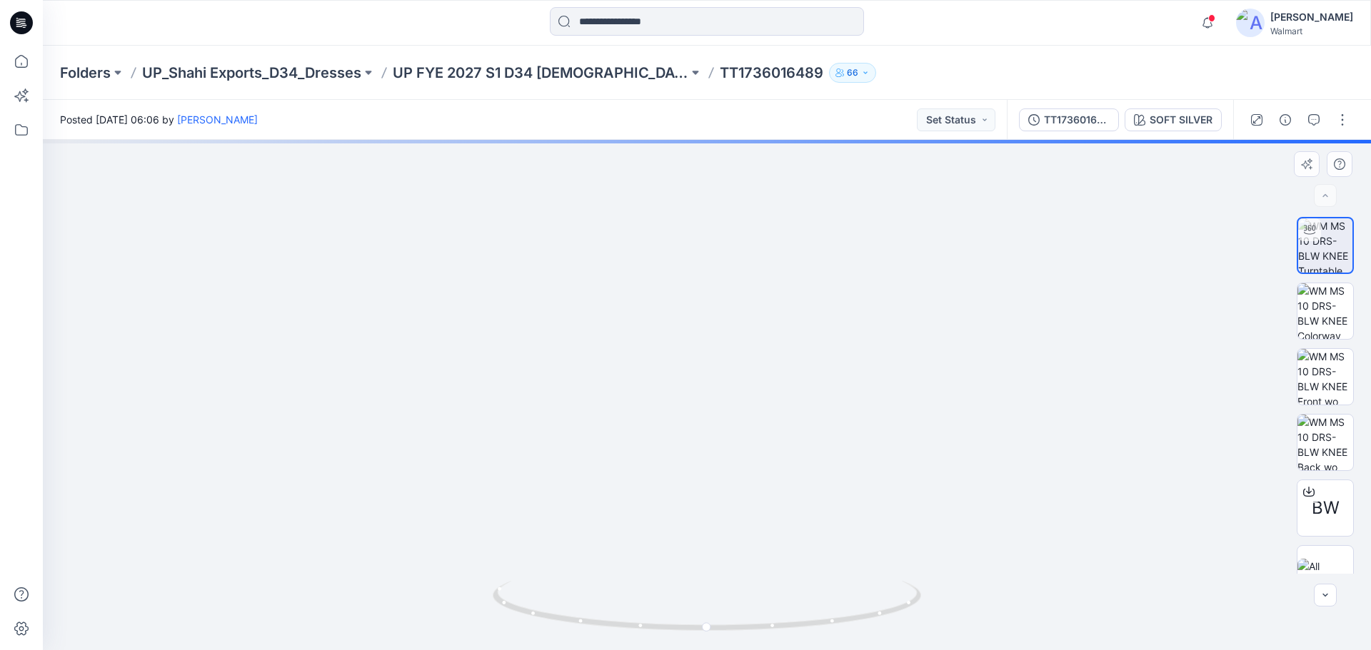
drag, startPoint x: 682, startPoint y: 343, endPoint x: 665, endPoint y: 476, distance: 133.8
click at [665, 476] on img at bounding box center [707, 331] width 1202 height 638
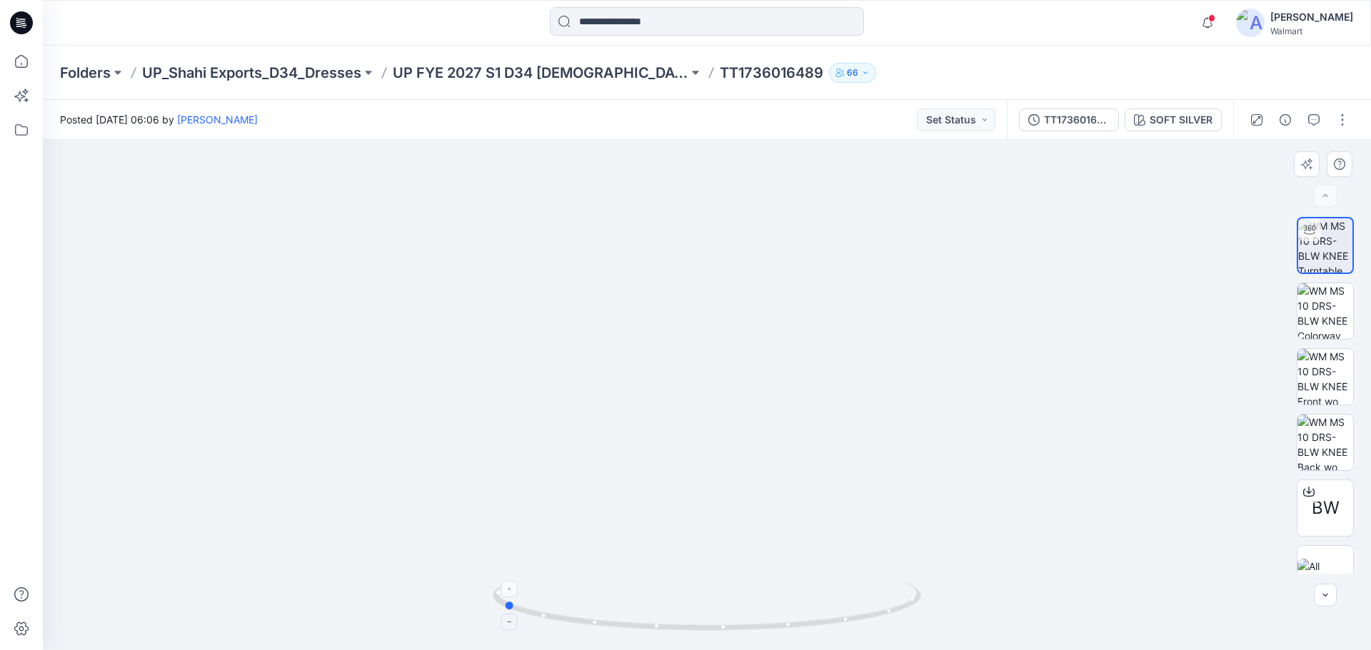
drag, startPoint x: 680, startPoint y: 631, endPoint x: 560, endPoint y: 605, distance: 122.7
click at [477, 610] on div at bounding box center [707, 395] width 1328 height 510
drag, startPoint x: 721, startPoint y: 526, endPoint x: 710, endPoint y: 348, distance: 178.8
click at [710, 348] on img at bounding box center [707, 230] width 1202 height 840
drag, startPoint x: 729, startPoint y: 501, endPoint x: 737, endPoint y: 623, distance: 121.6
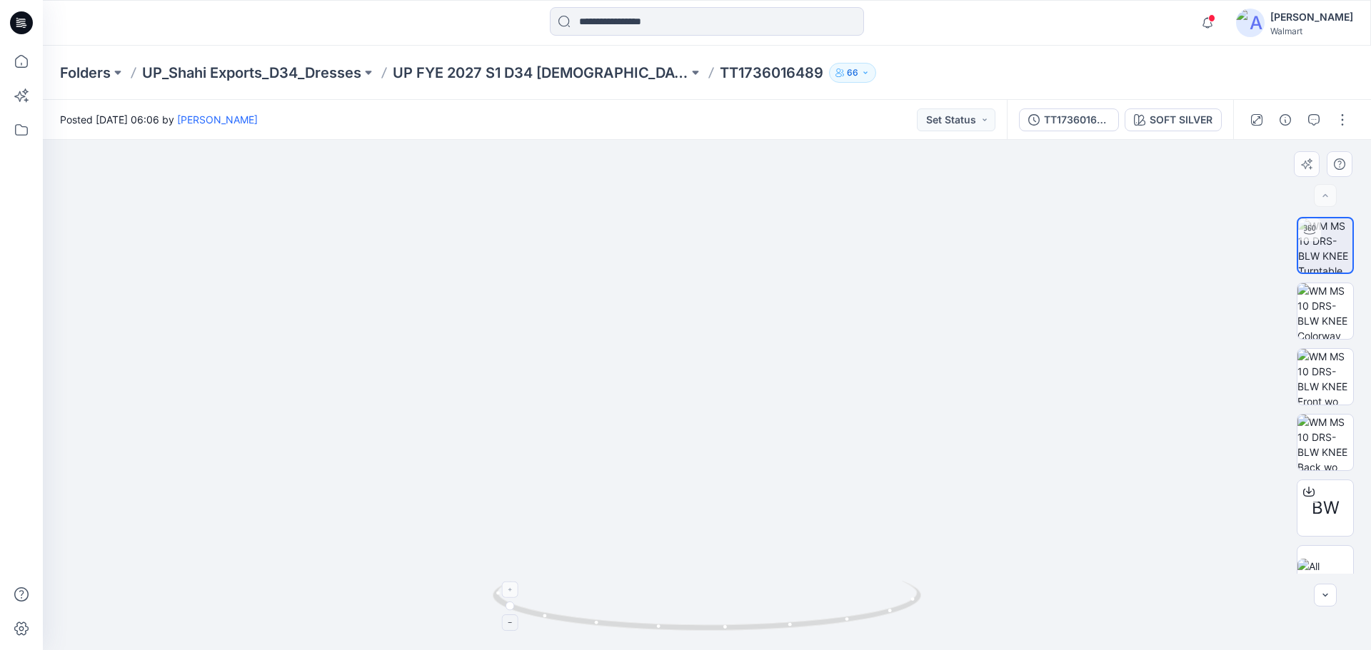
click at [737, 623] on div at bounding box center [707, 395] width 1328 height 510
drag, startPoint x: 723, startPoint y: 438, endPoint x: 723, endPoint y: 483, distance: 45.7
click at [723, 483] on img at bounding box center [707, 317] width 1202 height 668
drag, startPoint x: 760, startPoint y: 635, endPoint x: 578, endPoint y: 628, distance: 182.2
click at [578, 628] on div at bounding box center [707, 614] width 428 height 71
